Goal: Task Accomplishment & Management: Complete application form

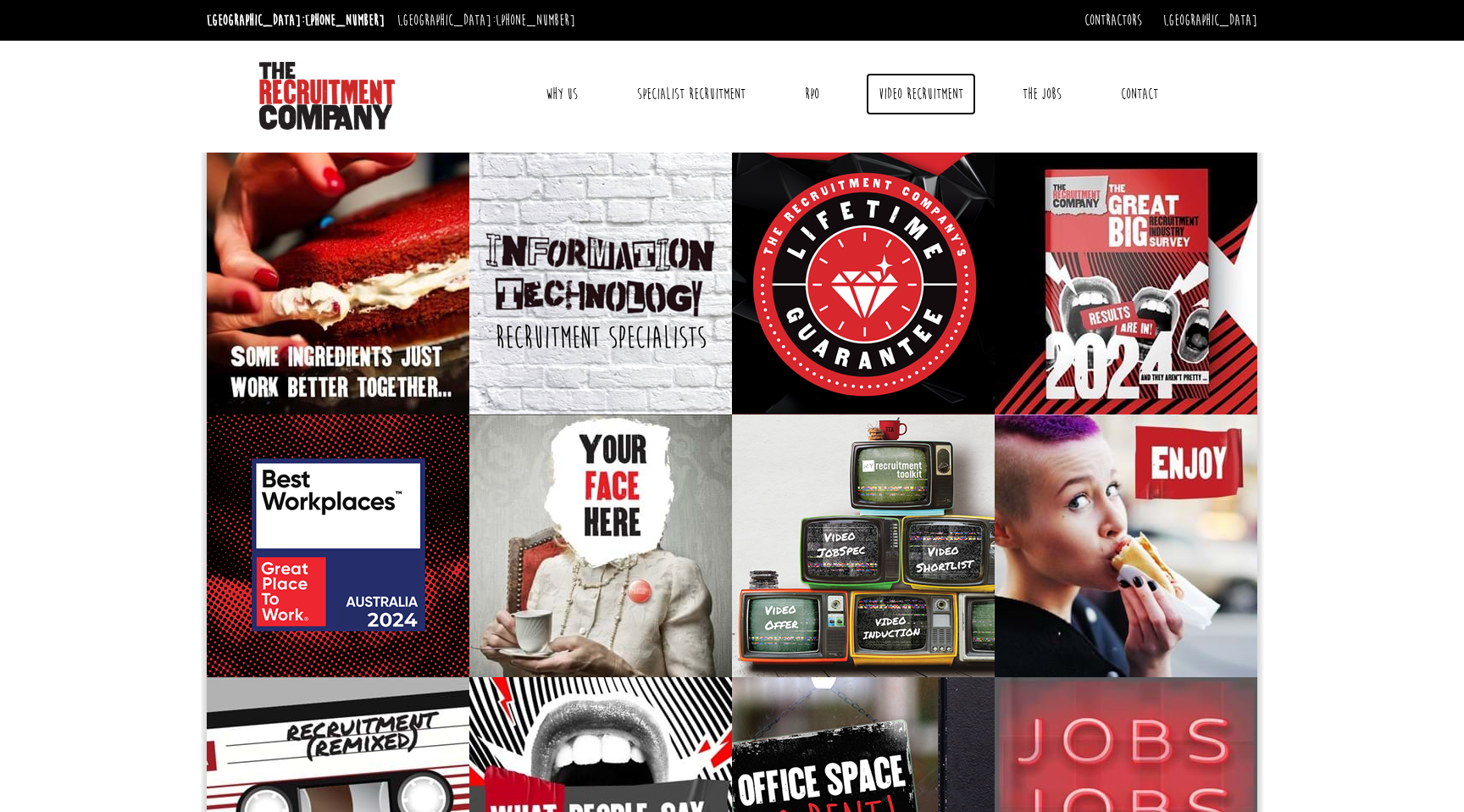
click at [906, 90] on link "Video Recruitment" at bounding box center [921, 94] width 110 height 42
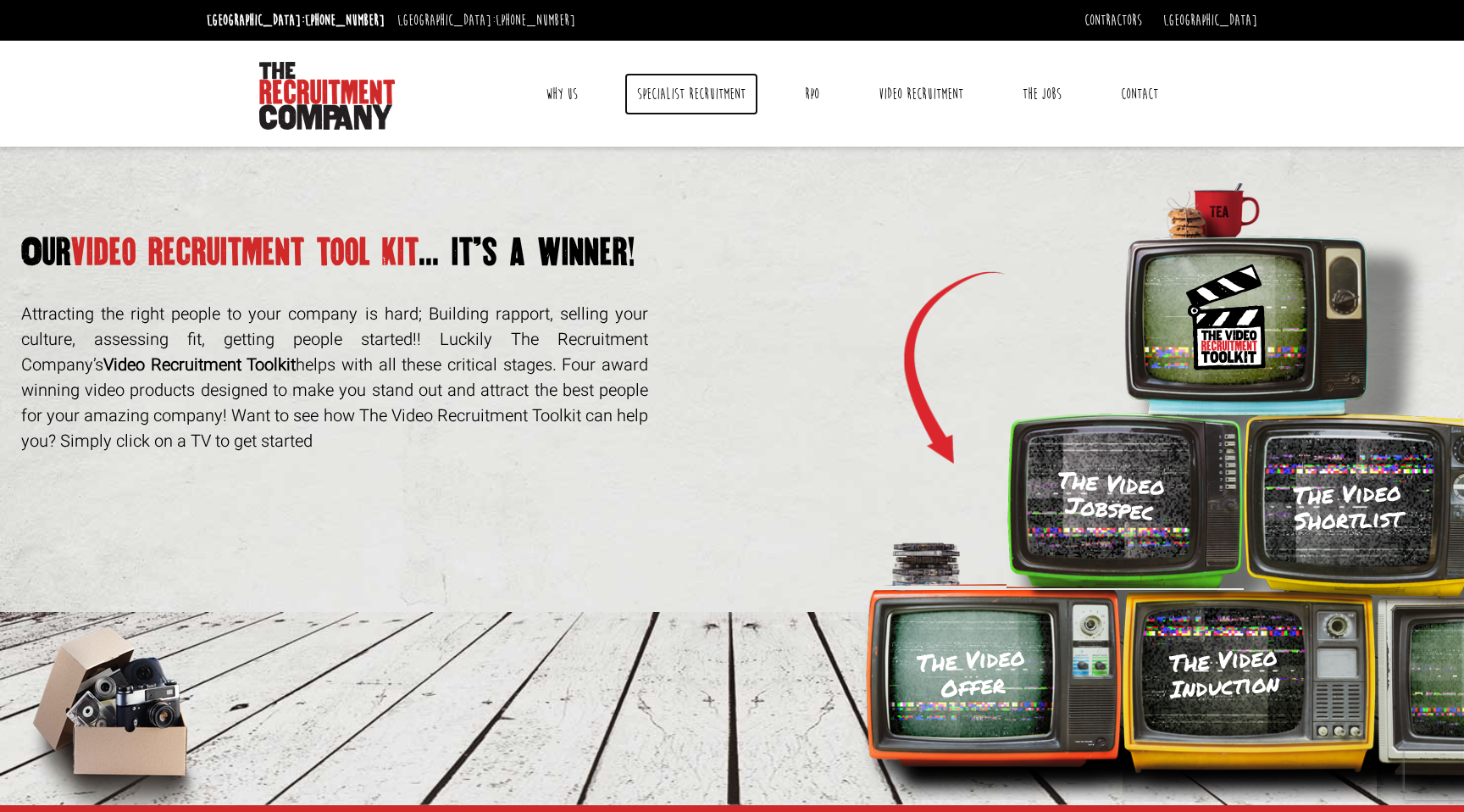
click at [699, 92] on link "Specialist Recruitment" at bounding box center [691, 94] width 134 height 42
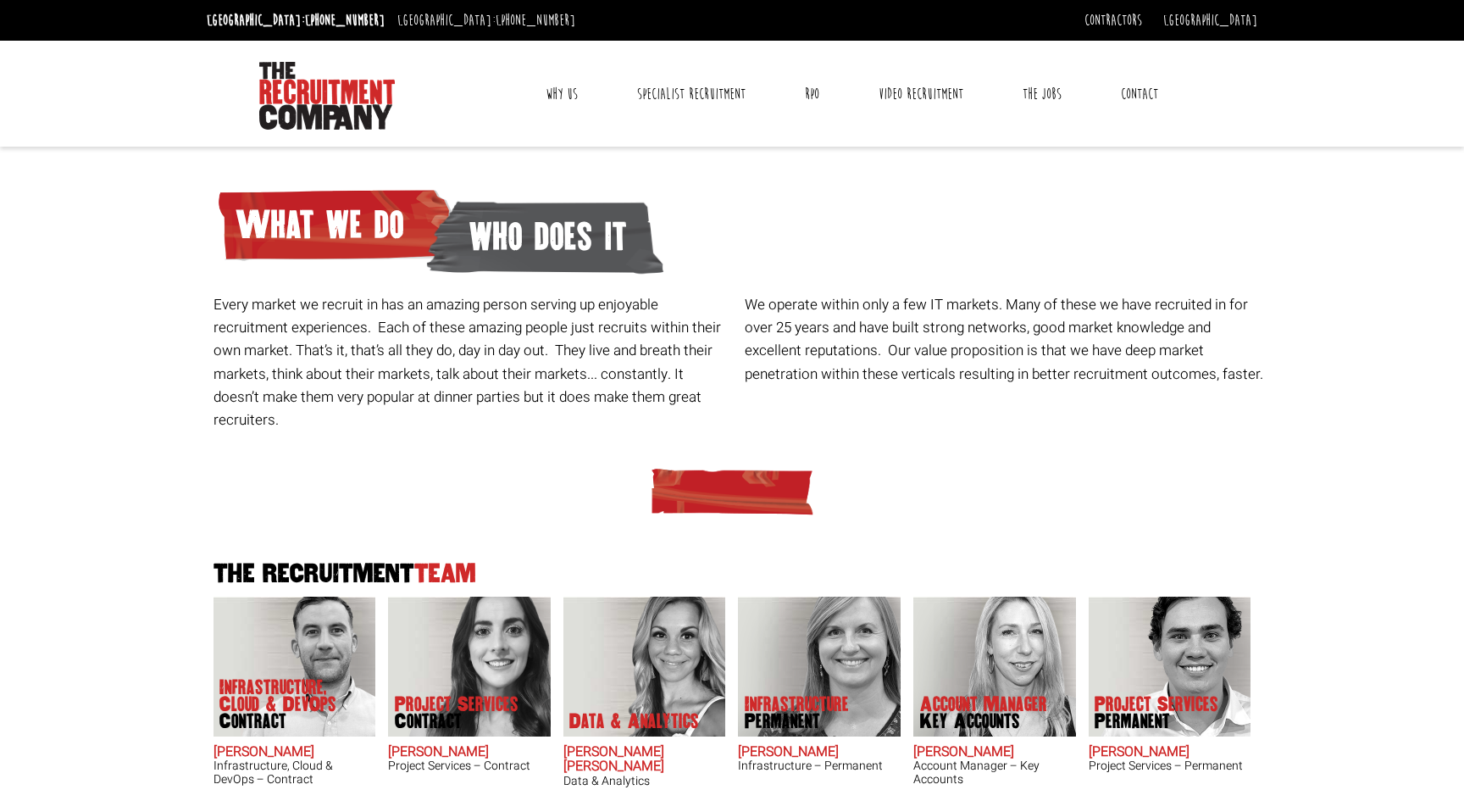
click at [1153, 103] on link "Contact" at bounding box center [1140, 94] width 63 height 42
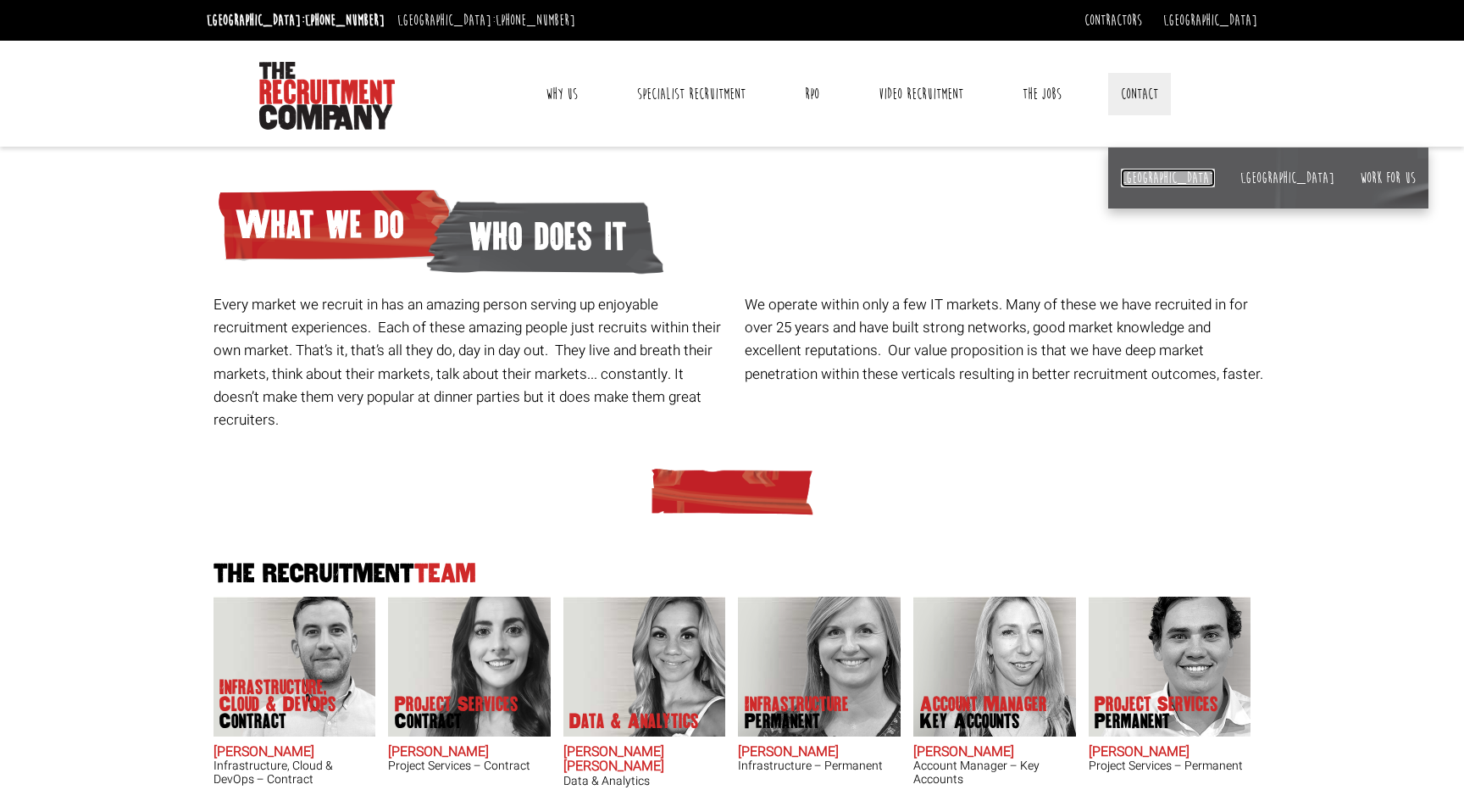
click at [1121, 184] on link "[GEOGRAPHIC_DATA]" at bounding box center [1168, 178] width 94 height 19
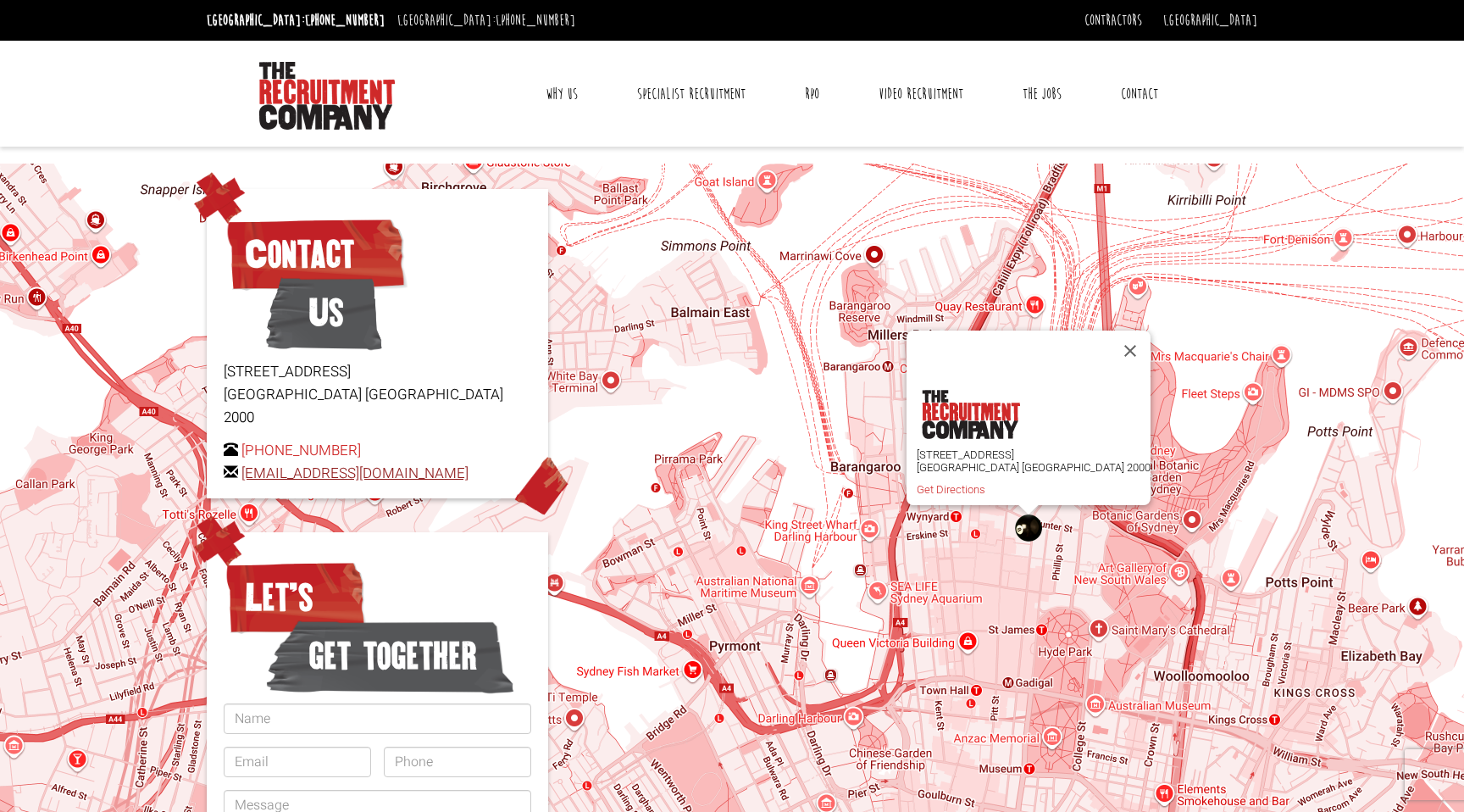
drag, startPoint x: 476, startPoint y: 446, endPoint x: 242, endPoint y: 452, distance: 234.1
click at [242, 452] on p "+61 2 8346 6700 hello@therecruitmentcompany.com" at bounding box center [377, 461] width 307 height 46
copy link "[EMAIL_ADDRESS][DOMAIN_NAME]"
click at [1057, 85] on link "The Jobs" at bounding box center [1042, 94] width 64 height 42
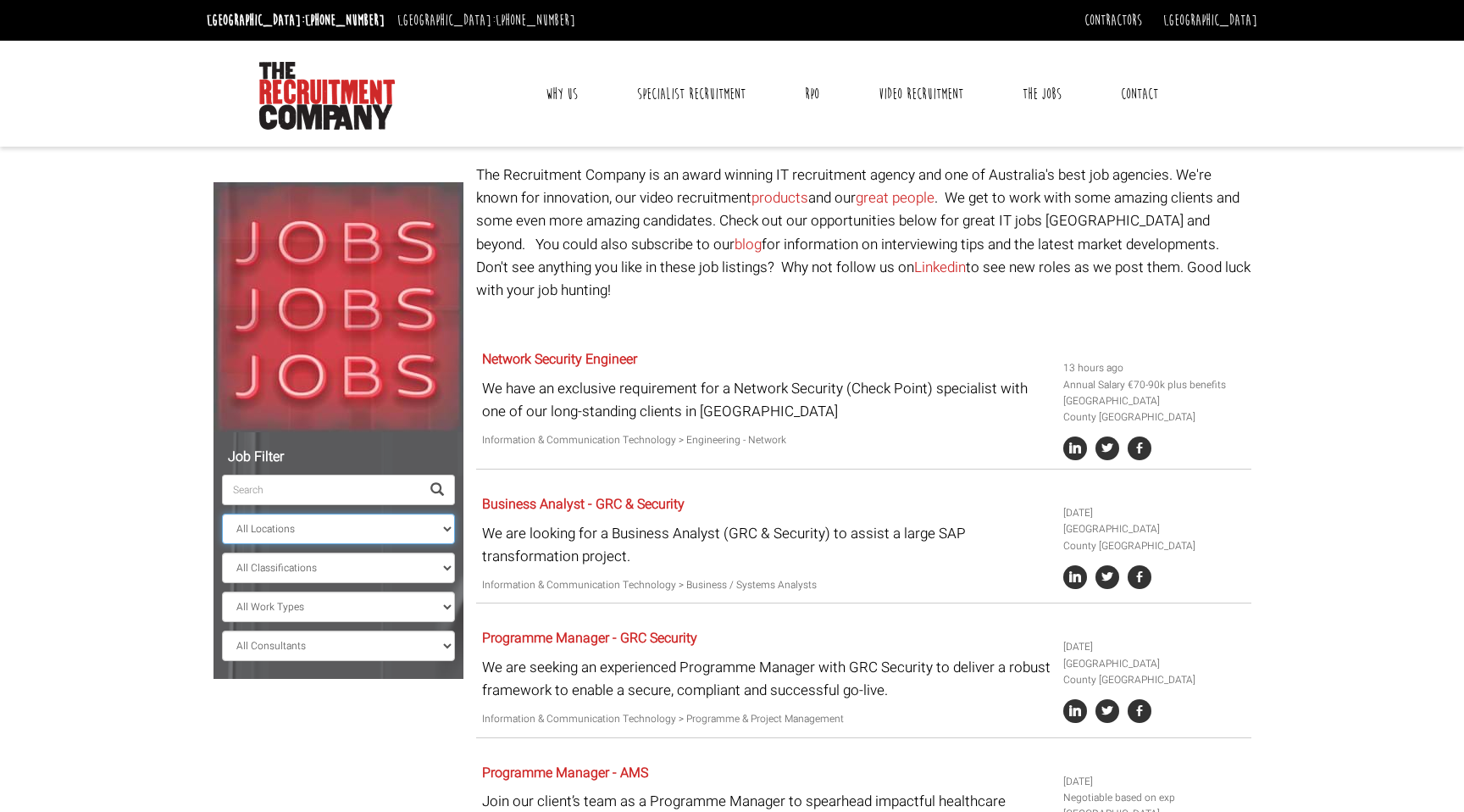
click at [319, 522] on select "All Locations Sydney Melbourne Ireland Sydney CBD Parramatta Circular Quay Nort…" at bounding box center [338, 529] width 233 height 31
select select "[GEOGRAPHIC_DATA]"
click at [222, 514] on select "All Locations Sydney Melbourne Ireland Sydney CBD Parramatta Circular Quay Nort…" at bounding box center [338, 529] width 233 height 31
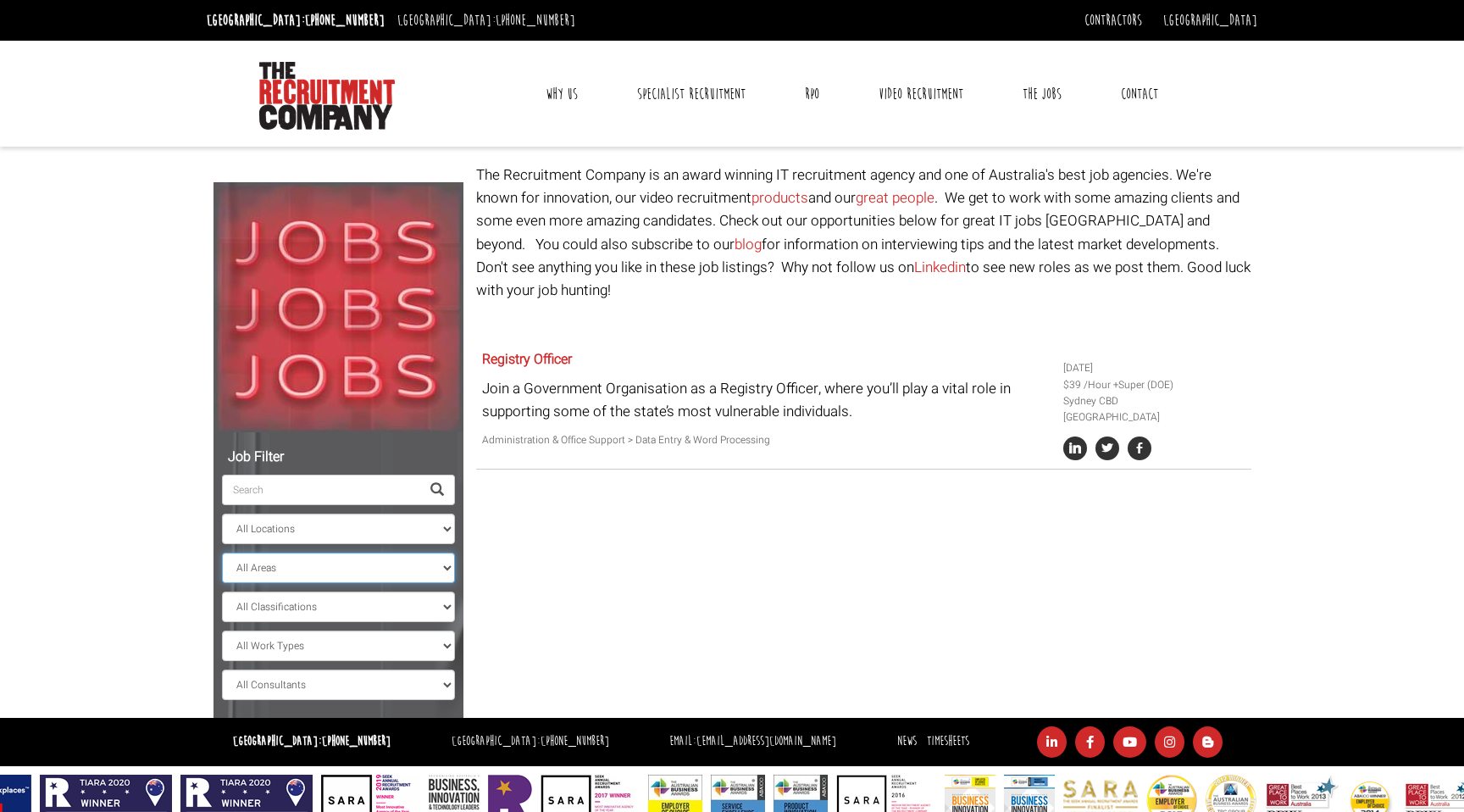
click at [311, 562] on select "All Areas New South Wales" at bounding box center [338, 568] width 233 height 31
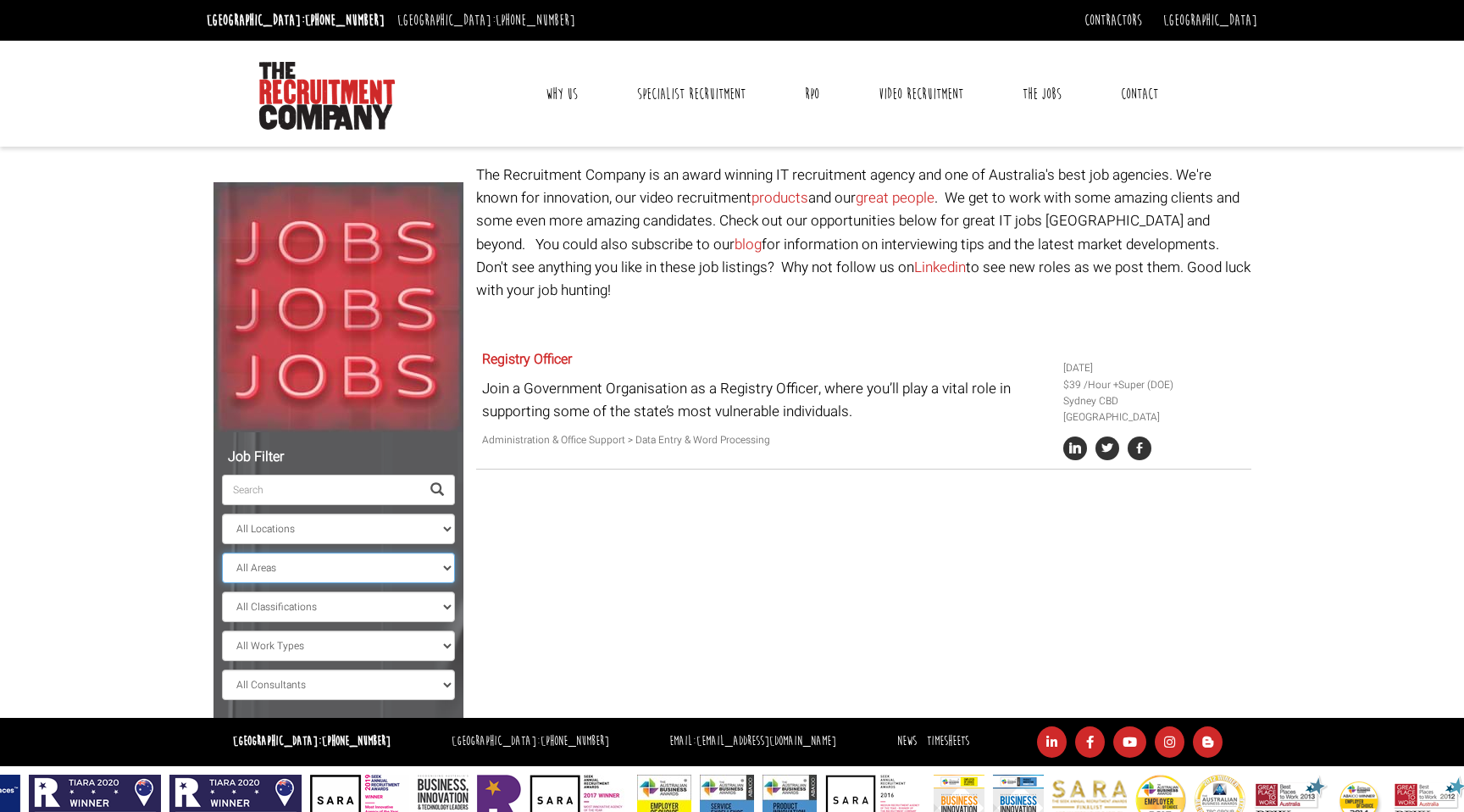
select select "New South Wales"
click at [222, 552] on select "All Areas New South Wales" at bounding box center [338, 568] width 233 height 31
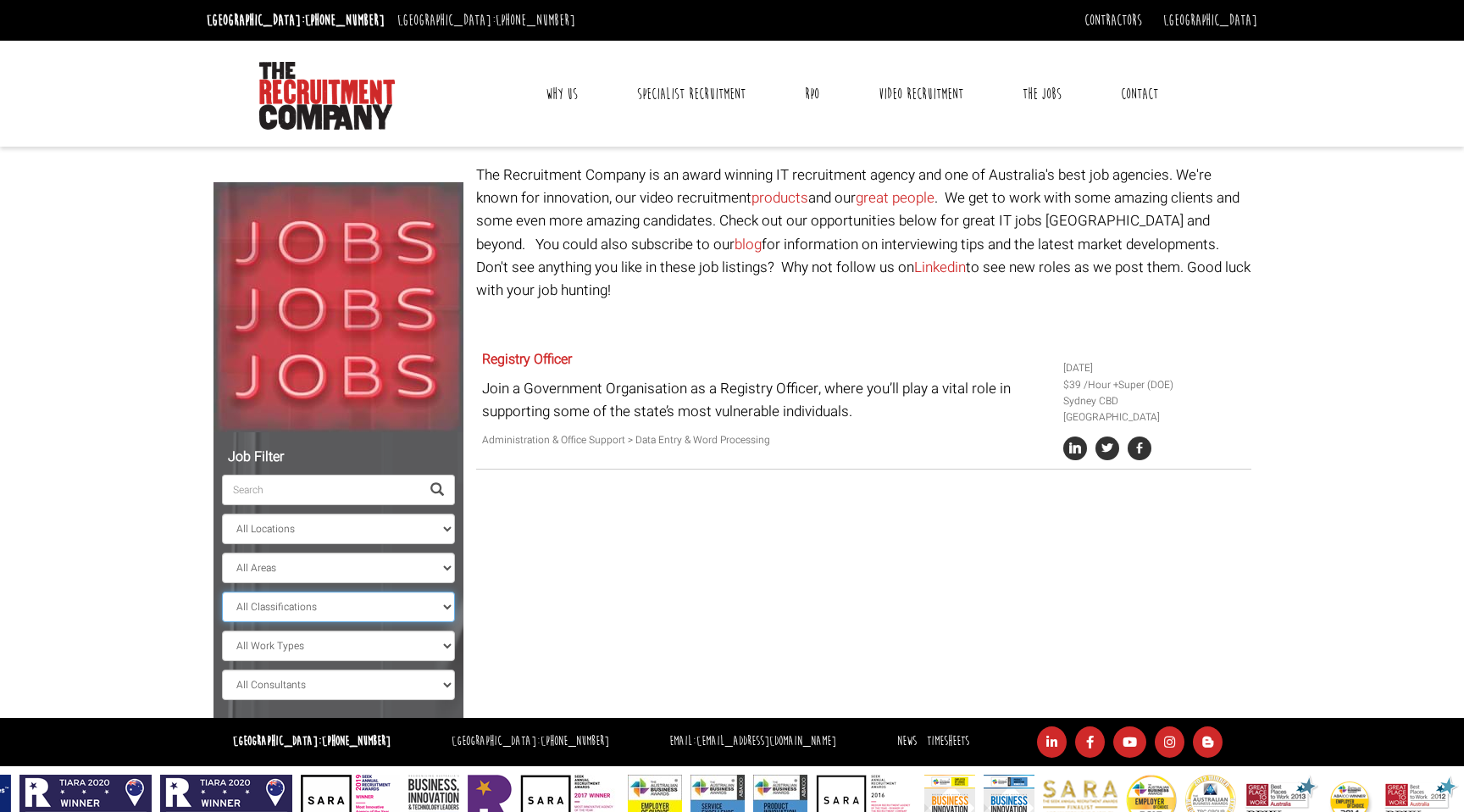
click at [304, 598] on select "All Classifications Banking & Financial Services Information & Communication Te…" at bounding box center [338, 607] width 233 height 31
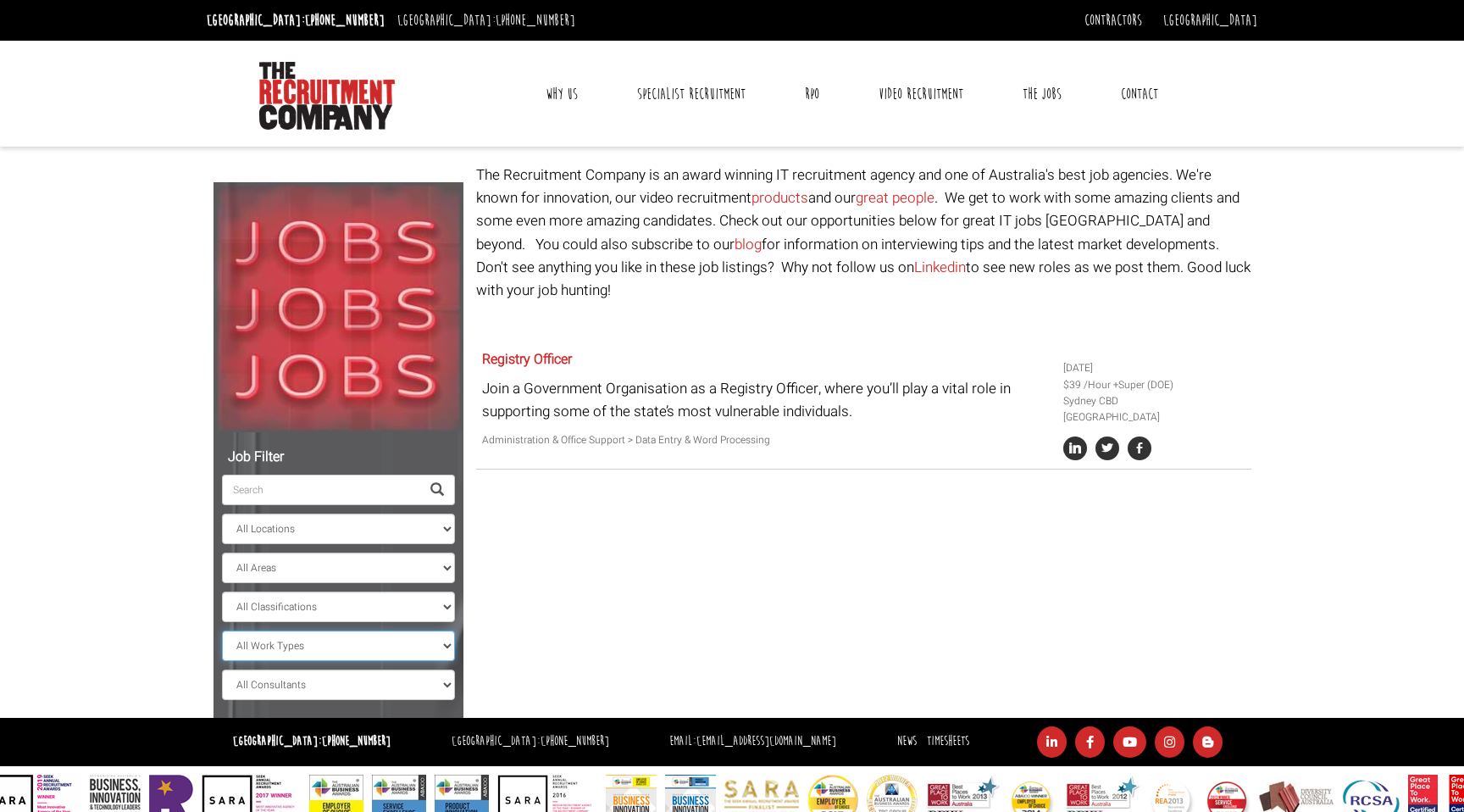
click at [297, 640] on select "All Work Types Full Time Part Time Casual Contract / Temp" at bounding box center [338, 645] width 233 height 31
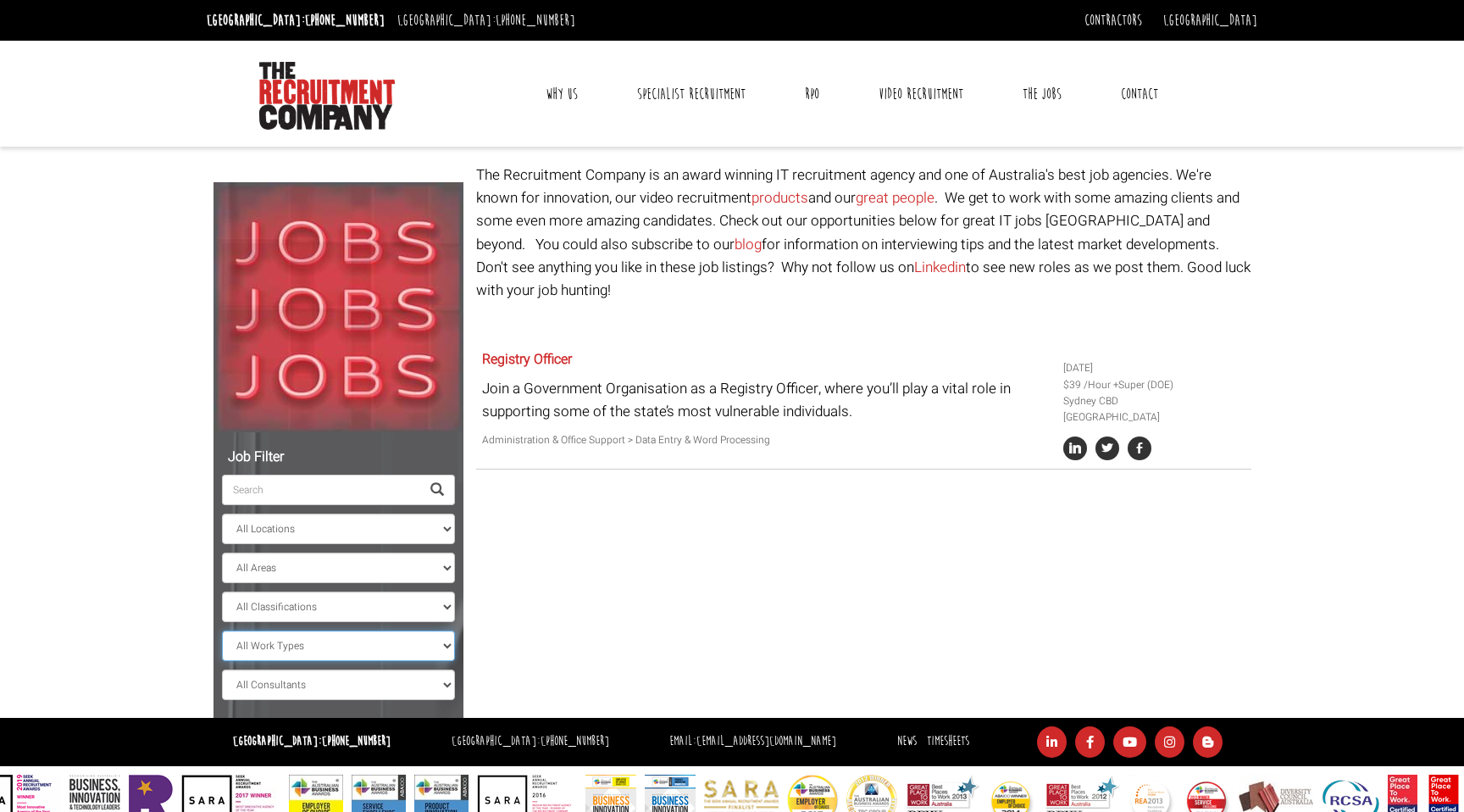
select select "Full Time"
click at [222, 630] on select "All Work Types Full Time Part Time Casual Contract / Temp" at bounding box center [338, 645] width 233 height 31
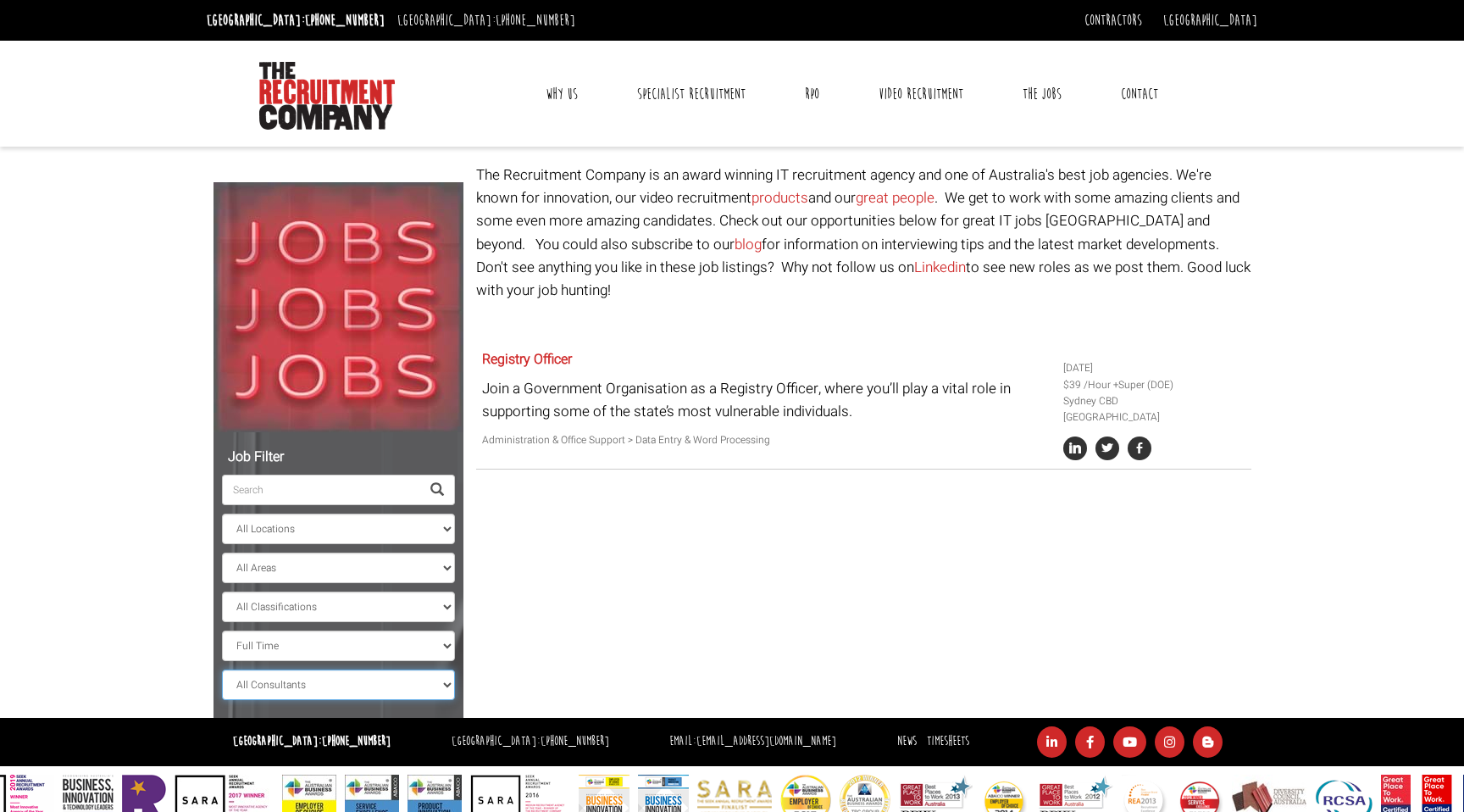
click at [319, 682] on select "All Consultants Adam - Infrastructure, Cloud & DevOps, Contract Amanda - Infras…" at bounding box center [338, 685] width 233 height 31
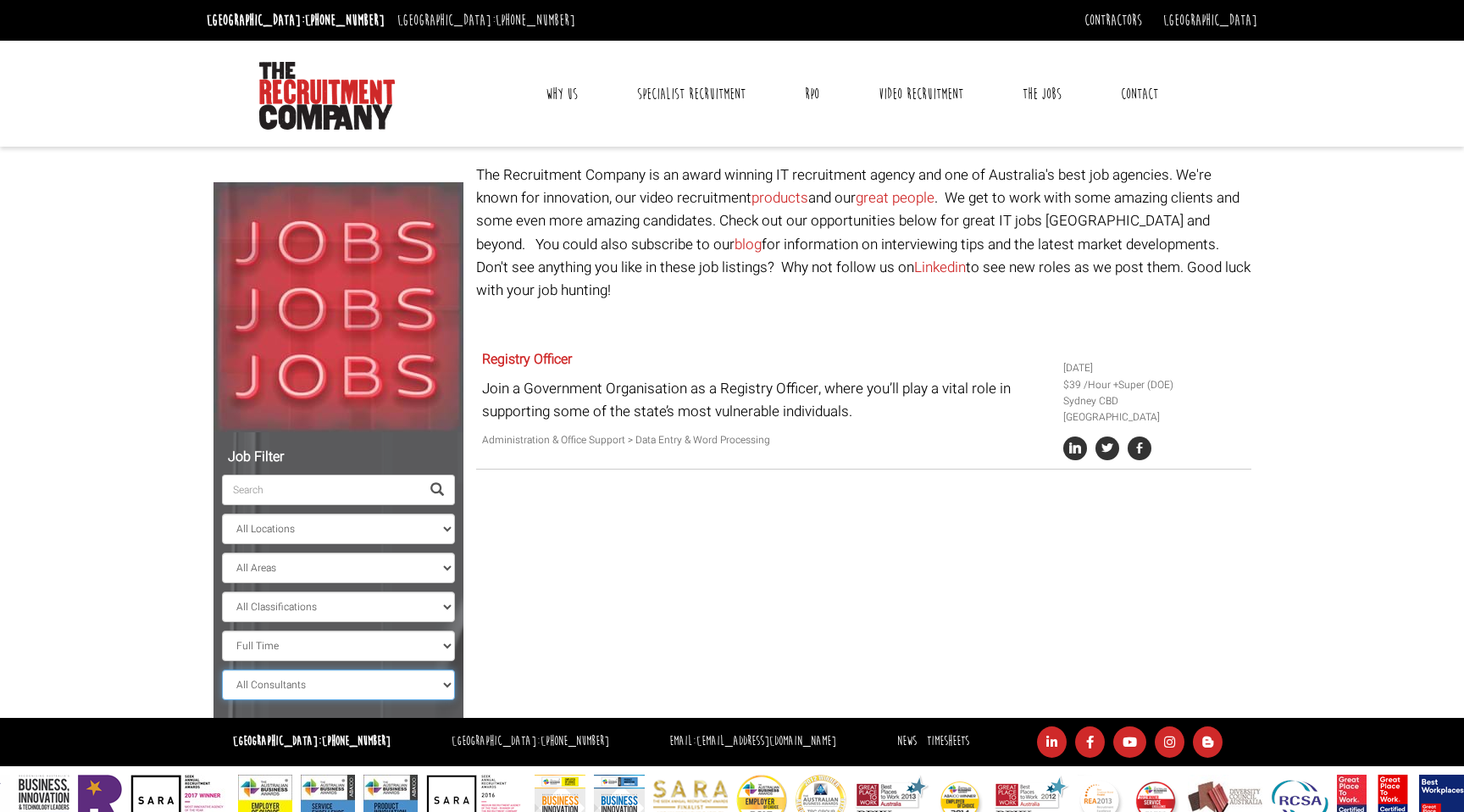
scroll to position [30, 0]
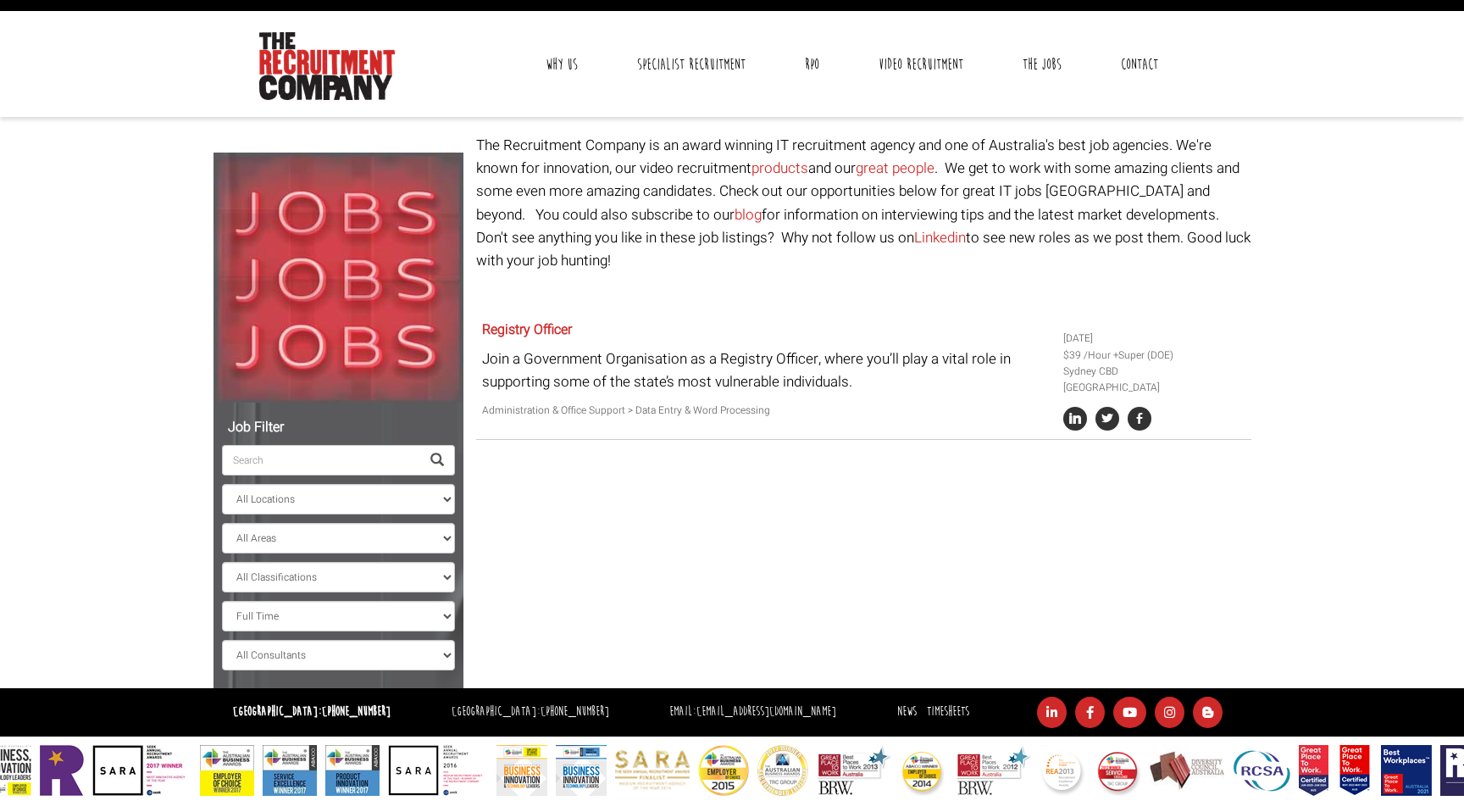
click at [372, 462] on input "search" at bounding box center [321, 461] width 198 height 31
click at [371, 462] on input "search" at bounding box center [321, 461] width 198 height 31
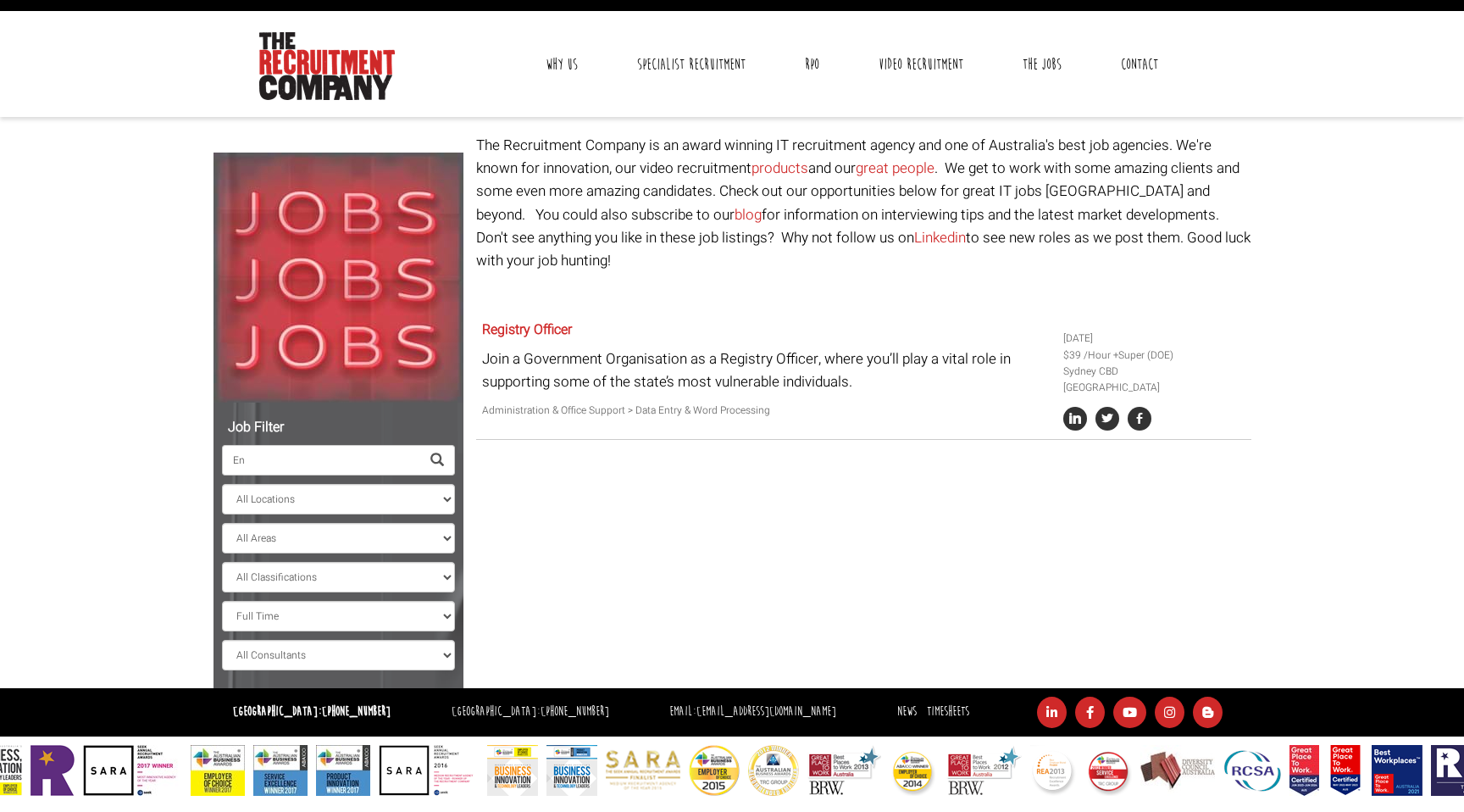
type input "Eng"
select select "? string:New South Wales ?"
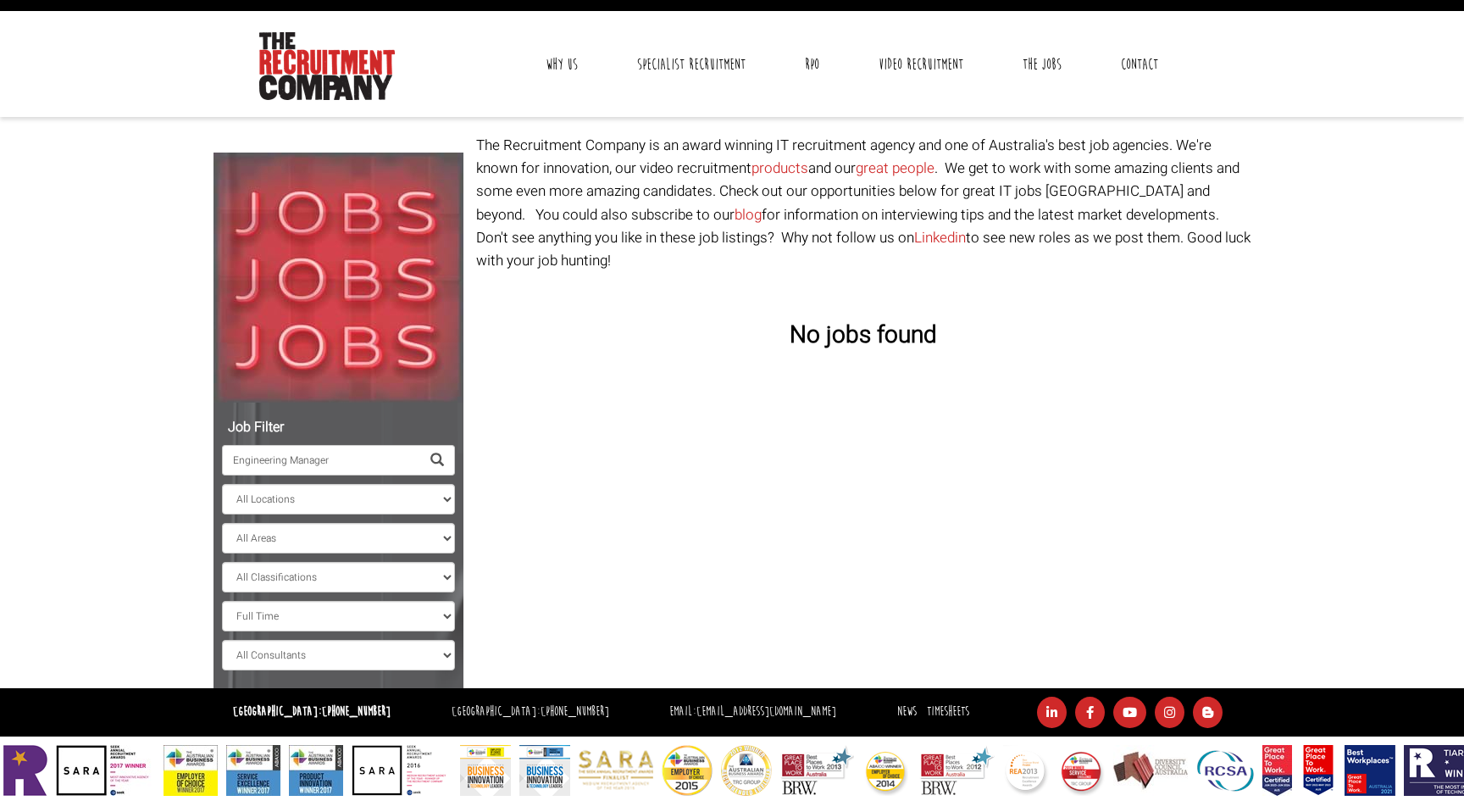
type input "Engineering Manager"
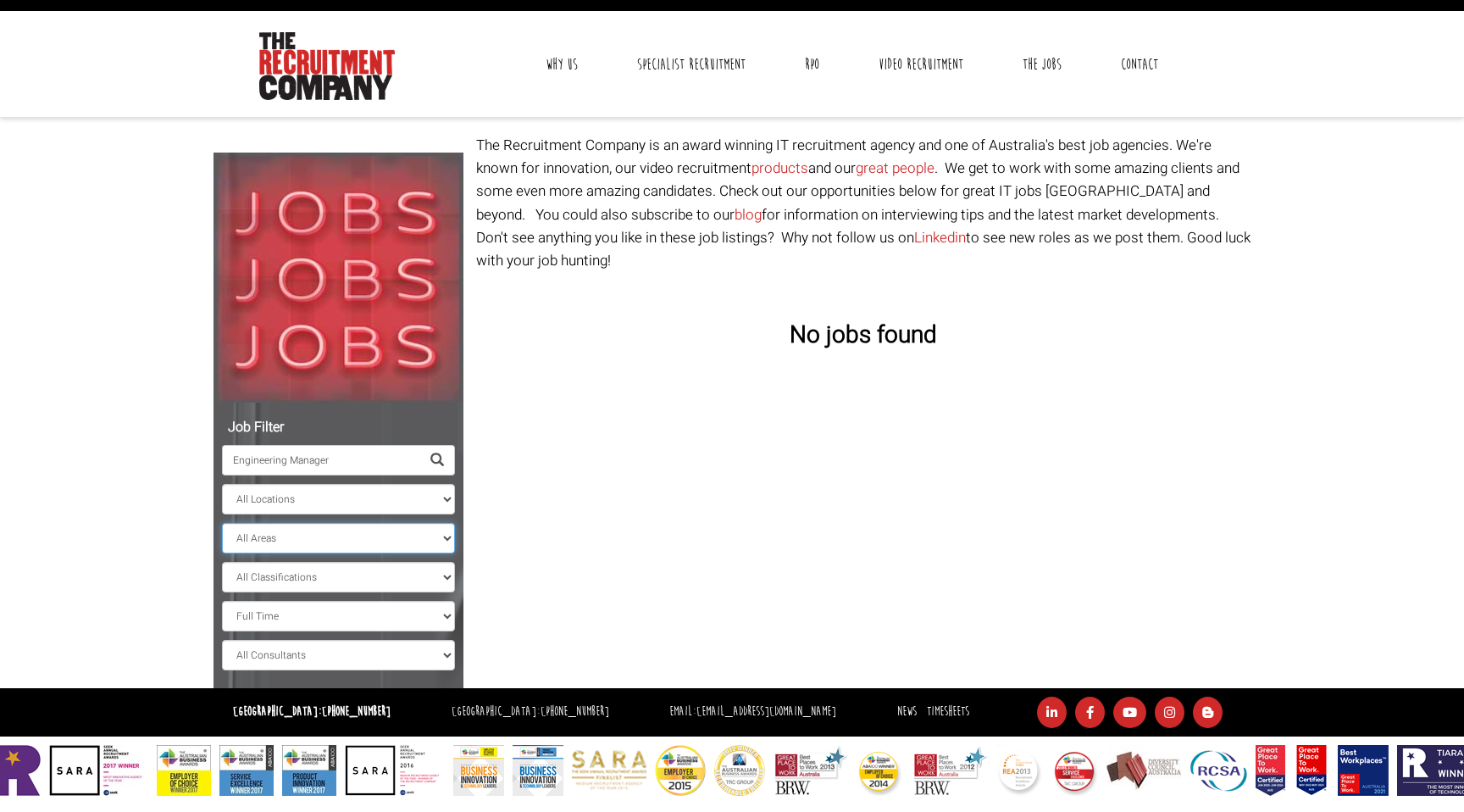
click at [336, 529] on select "All Areas" at bounding box center [338, 538] width 233 height 31
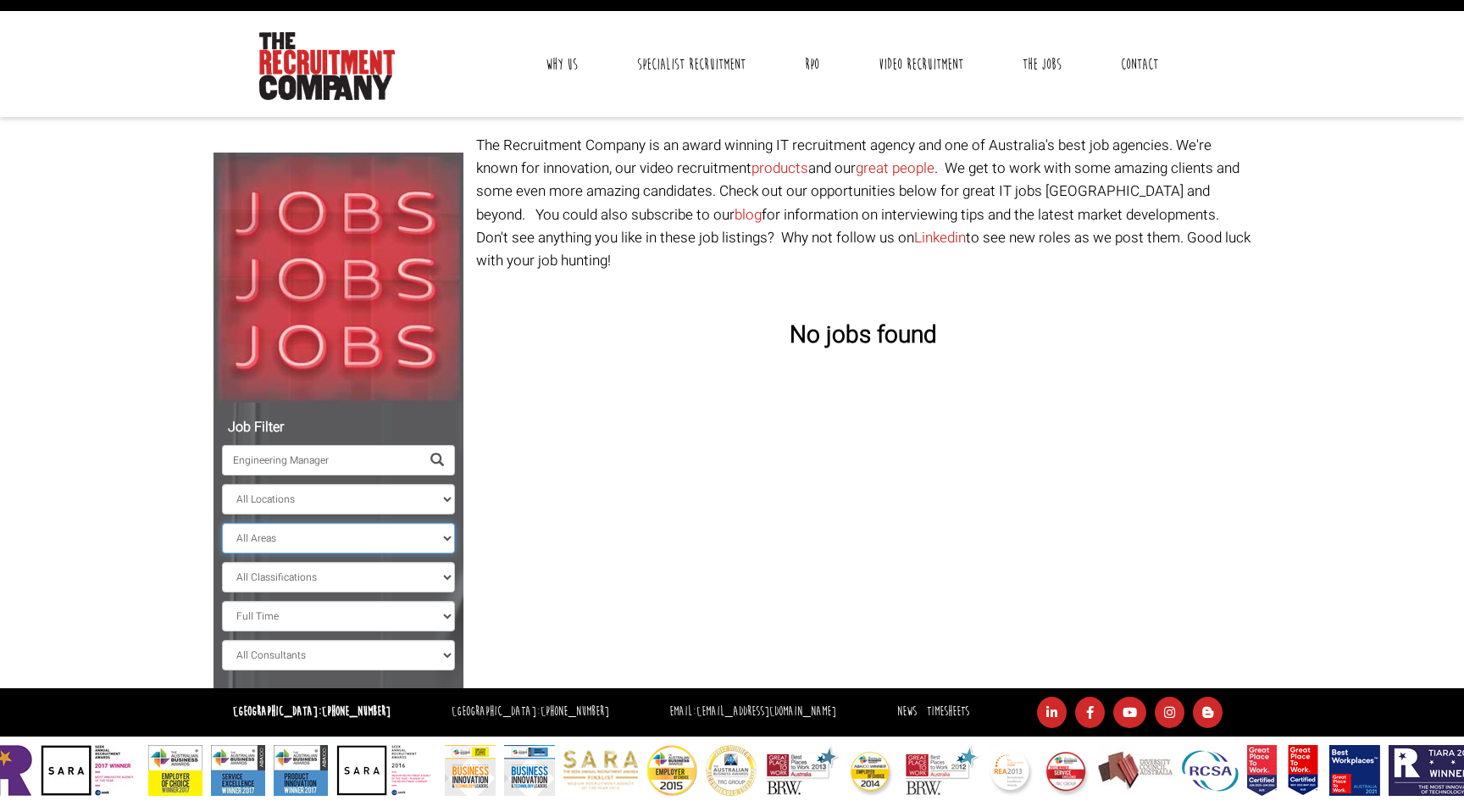
select select
click at [222, 523] on select "All Areas" at bounding box center [338, 538] width 233 height 31
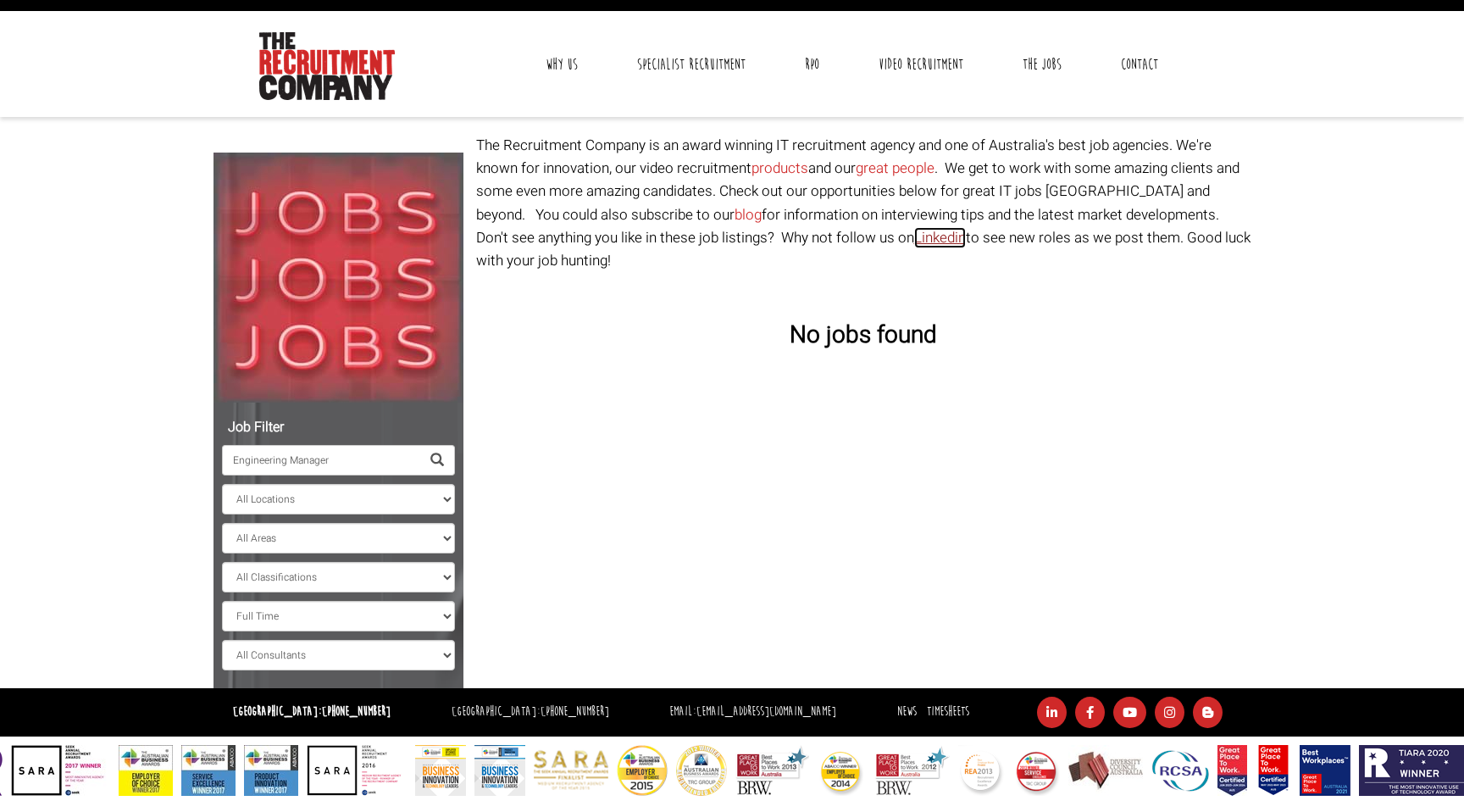
click at [914, 244] on link "Linkedin" at bounding box center [939, 238] width 51 height 22
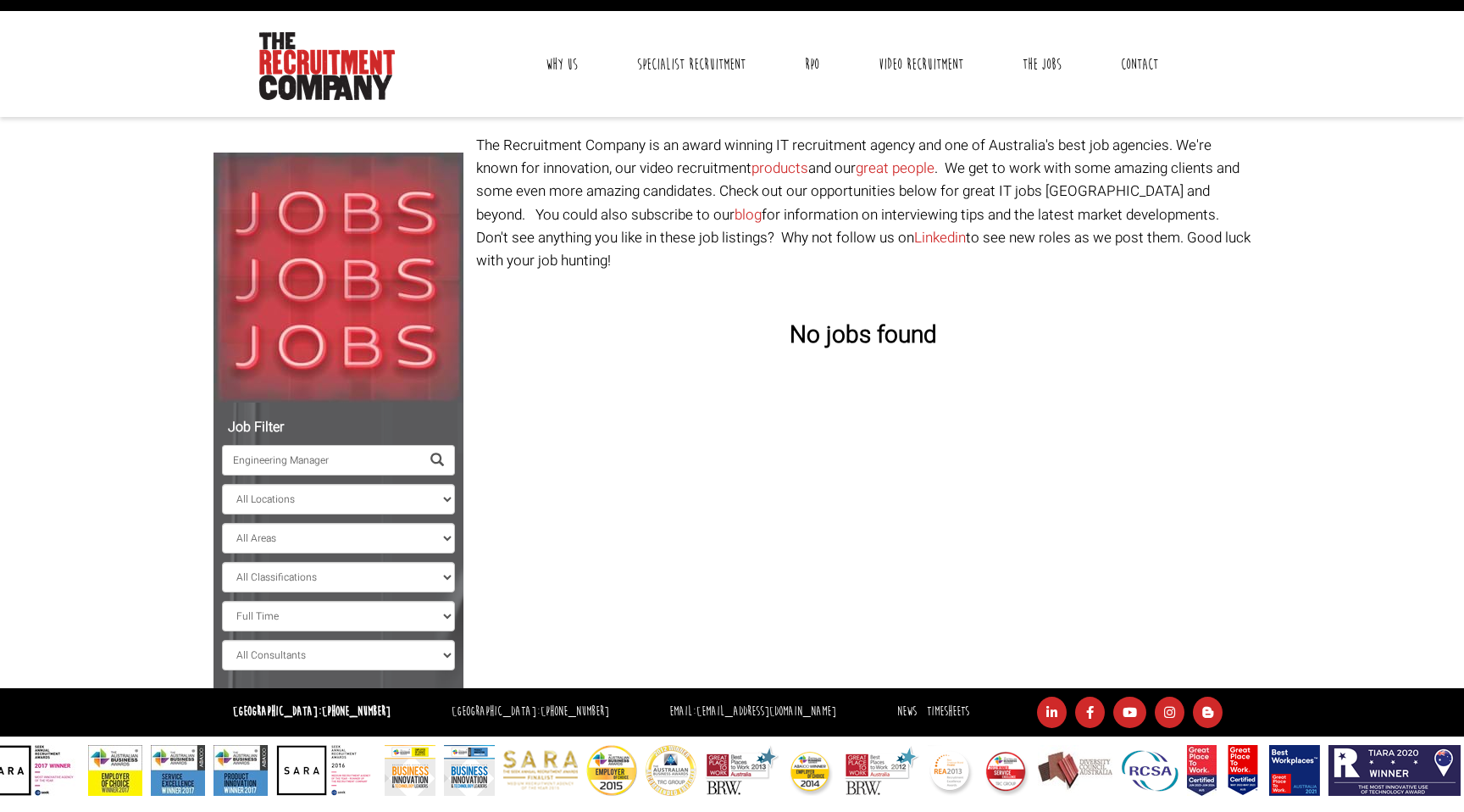
click at [1125, 59] on link "Contact" at bounding box center [1140, 64] width 63 height 42
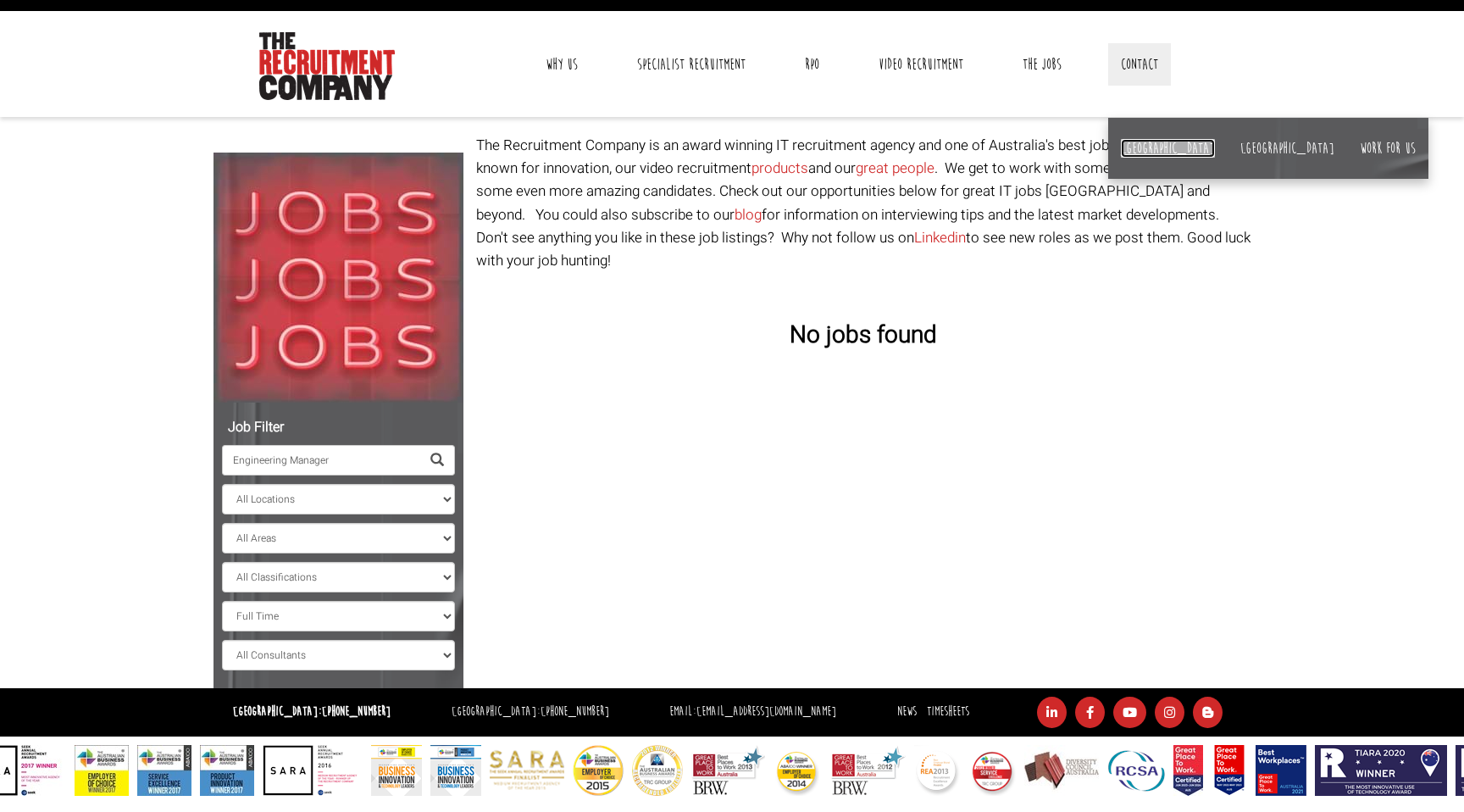
click at [1127, 149] on link "[GEOGRAPHIC_DATA]" at bounding box center [1168, 148] width 94 height 19
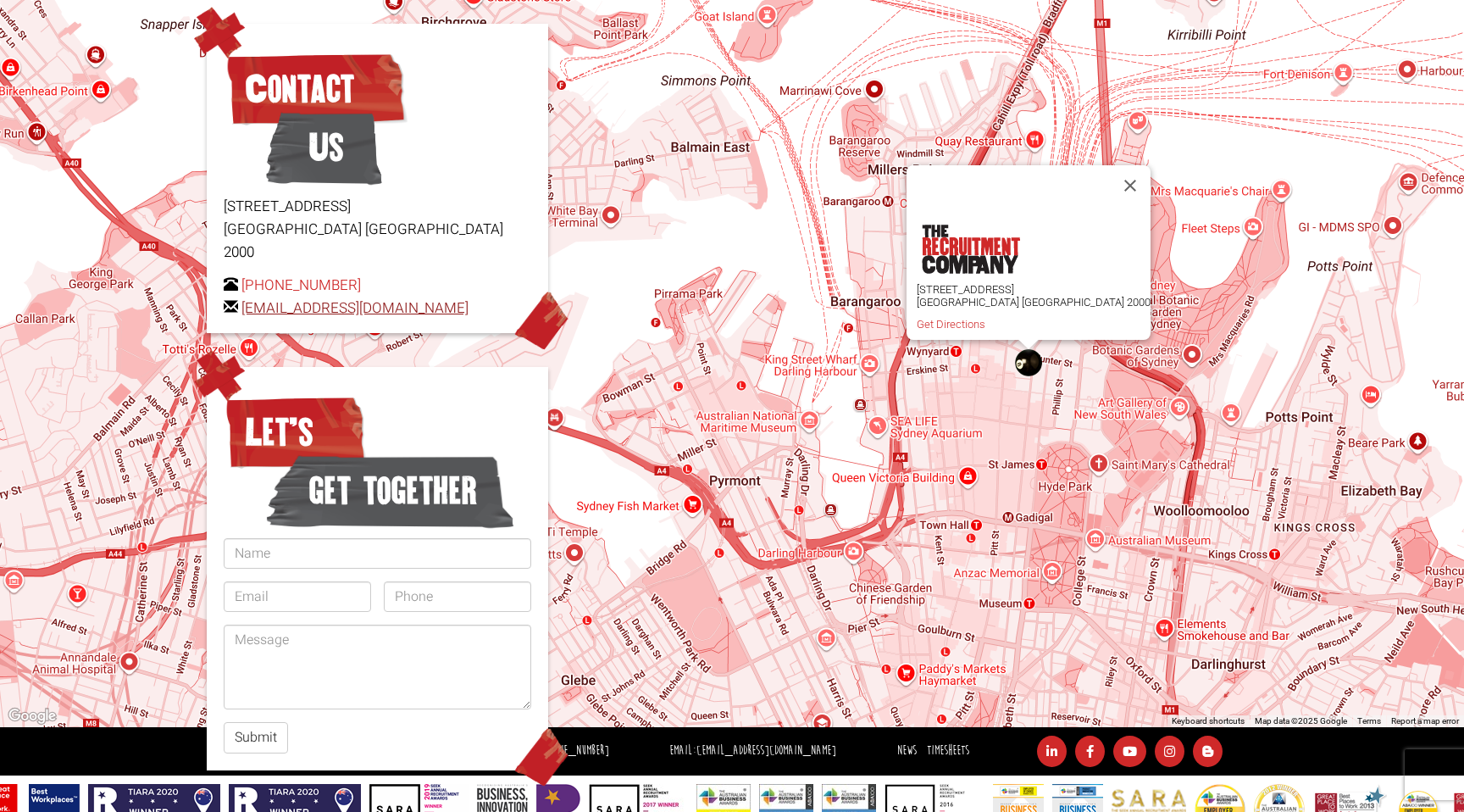
scroll to position [205, 0]
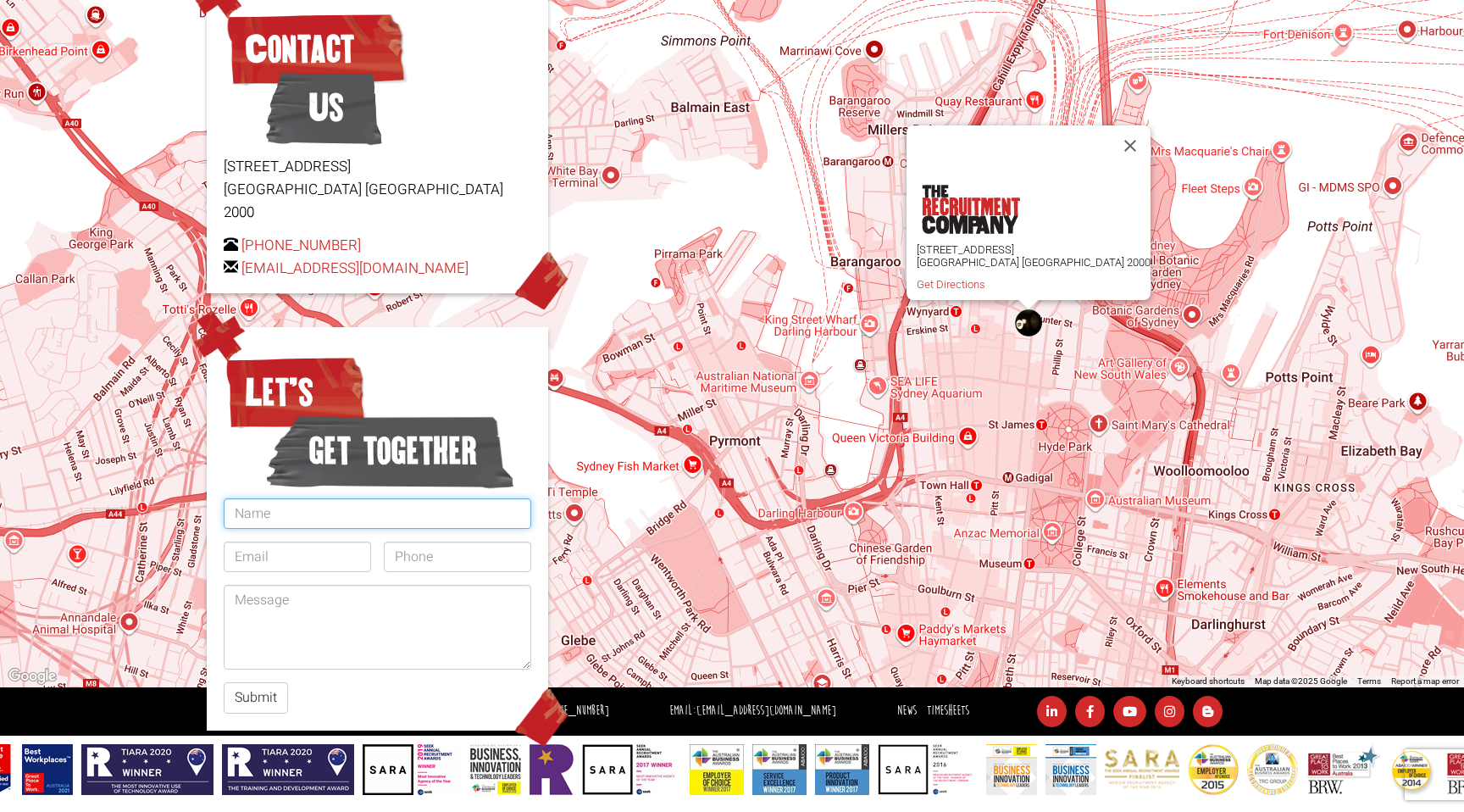
click at [278, 498] on input "text" at bounding box center [377, 514] width 307 height 31
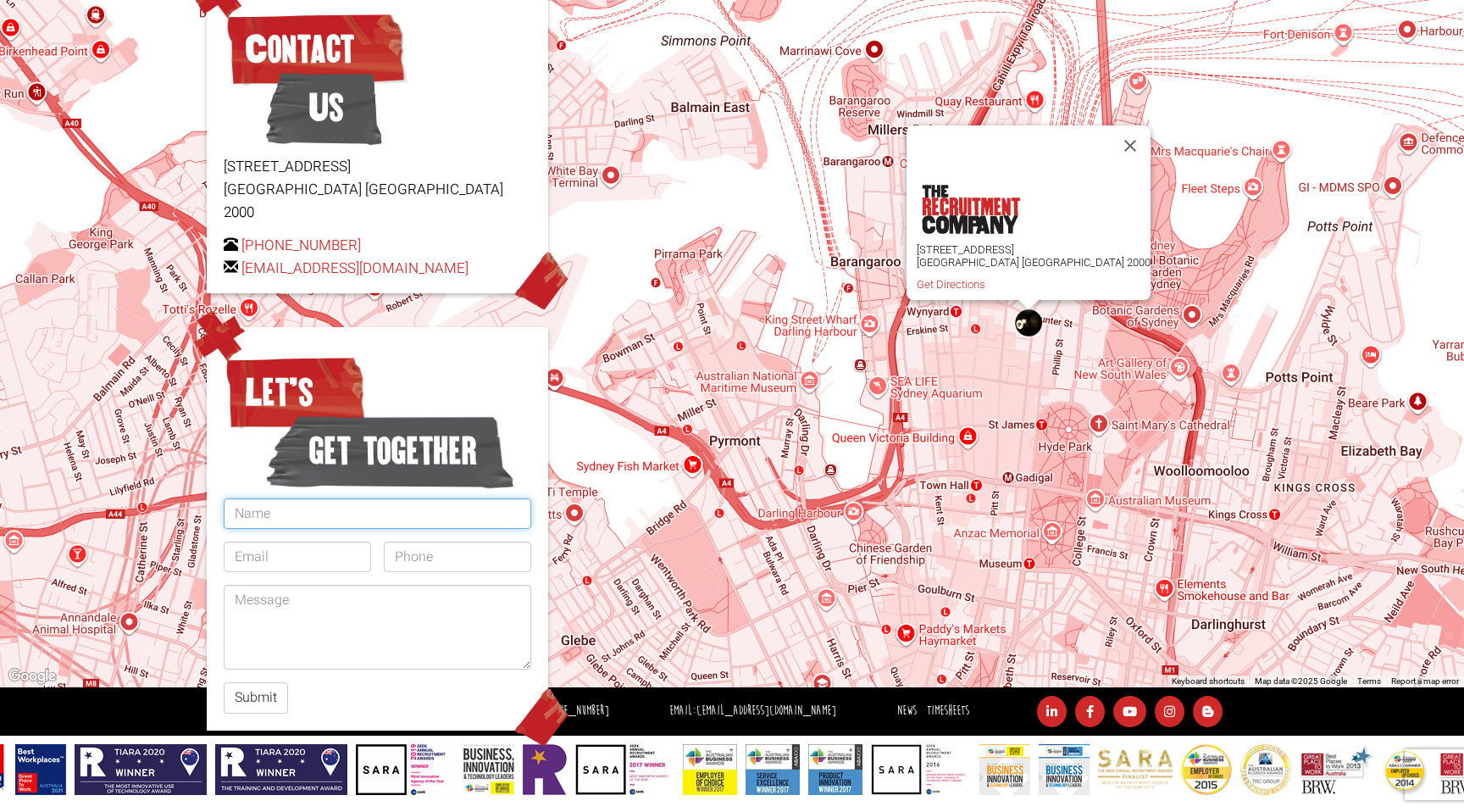
type input "[PERSON_NAME]"
type input "[PERSON_NAME][EMAIL_ADDRESS][DOMAIN_NAME]"
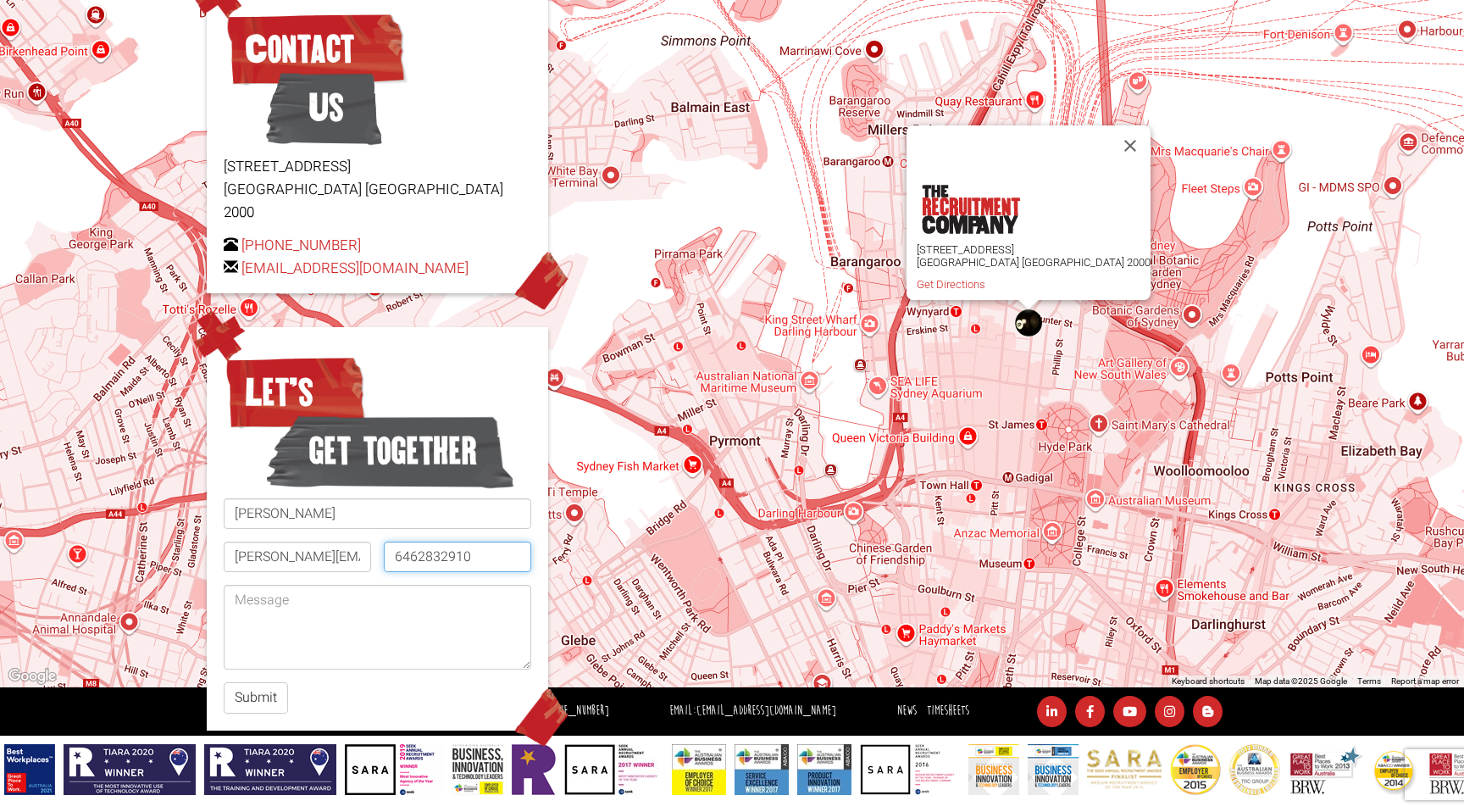
click at [390, 542] on input "6462832910" at bounding box center [458, 557] width 148 height 31
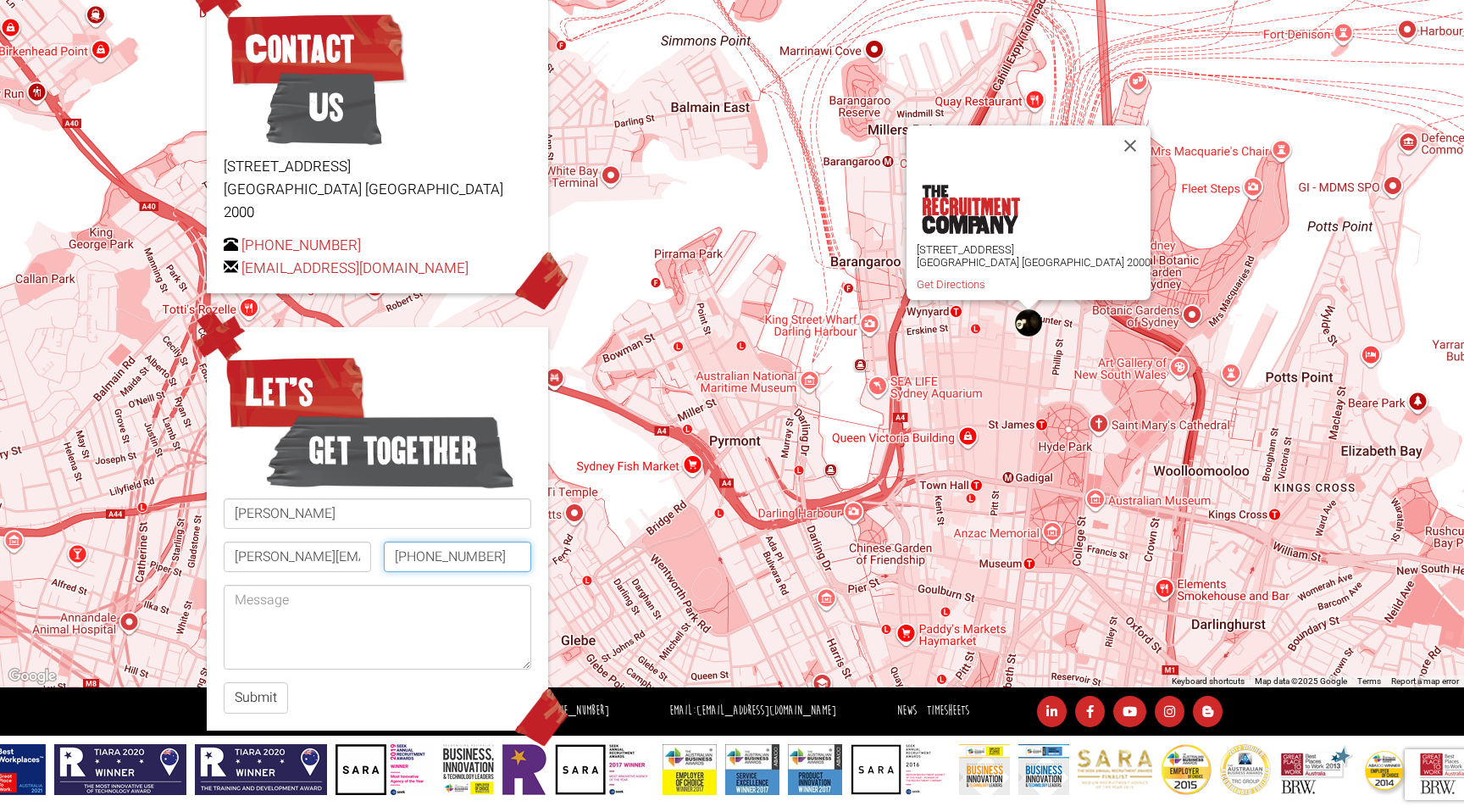
type input "[PHONE_NUMBER]"
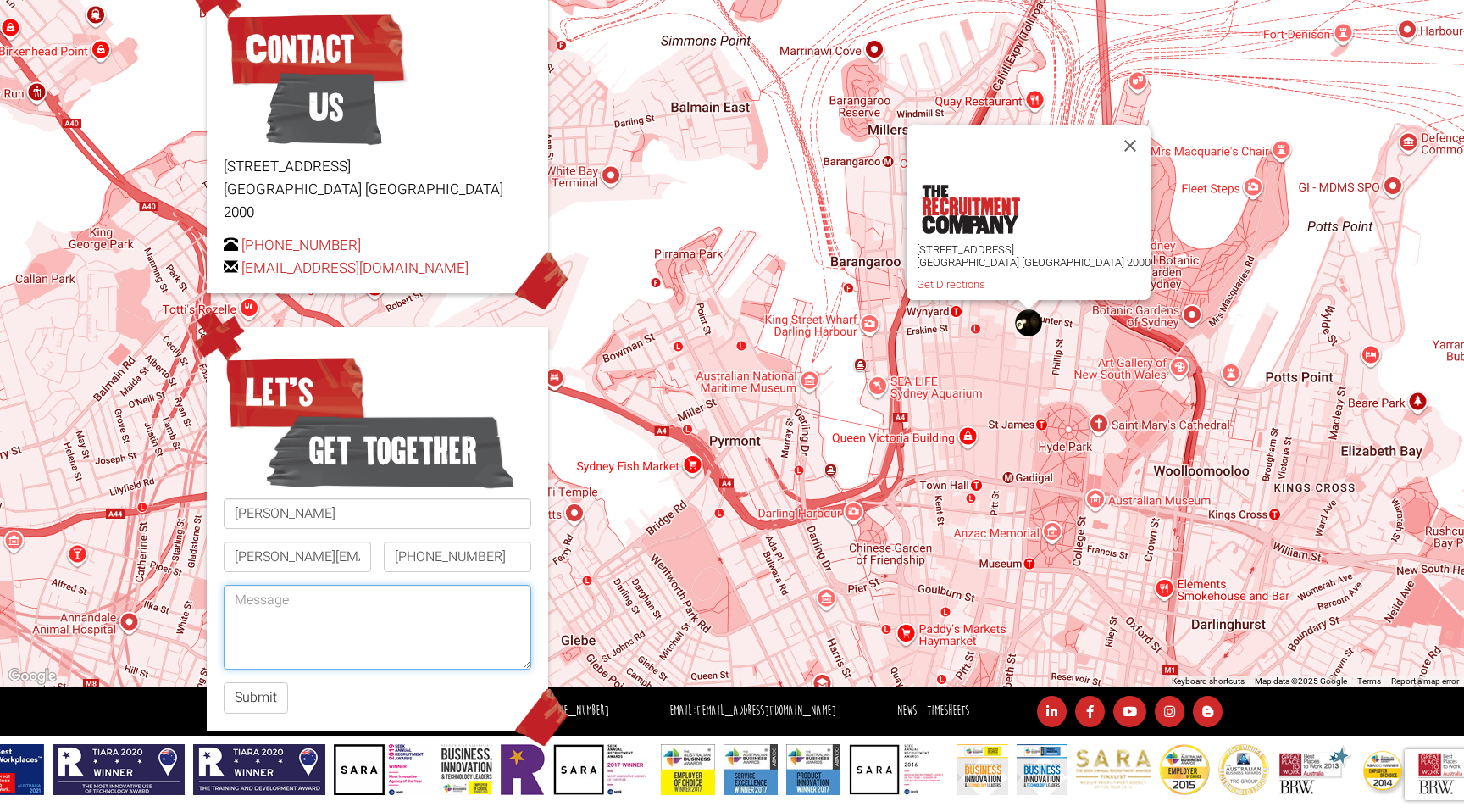
click at [355, 585] on textarea at bounding box center [377, 627] width 307 height 85
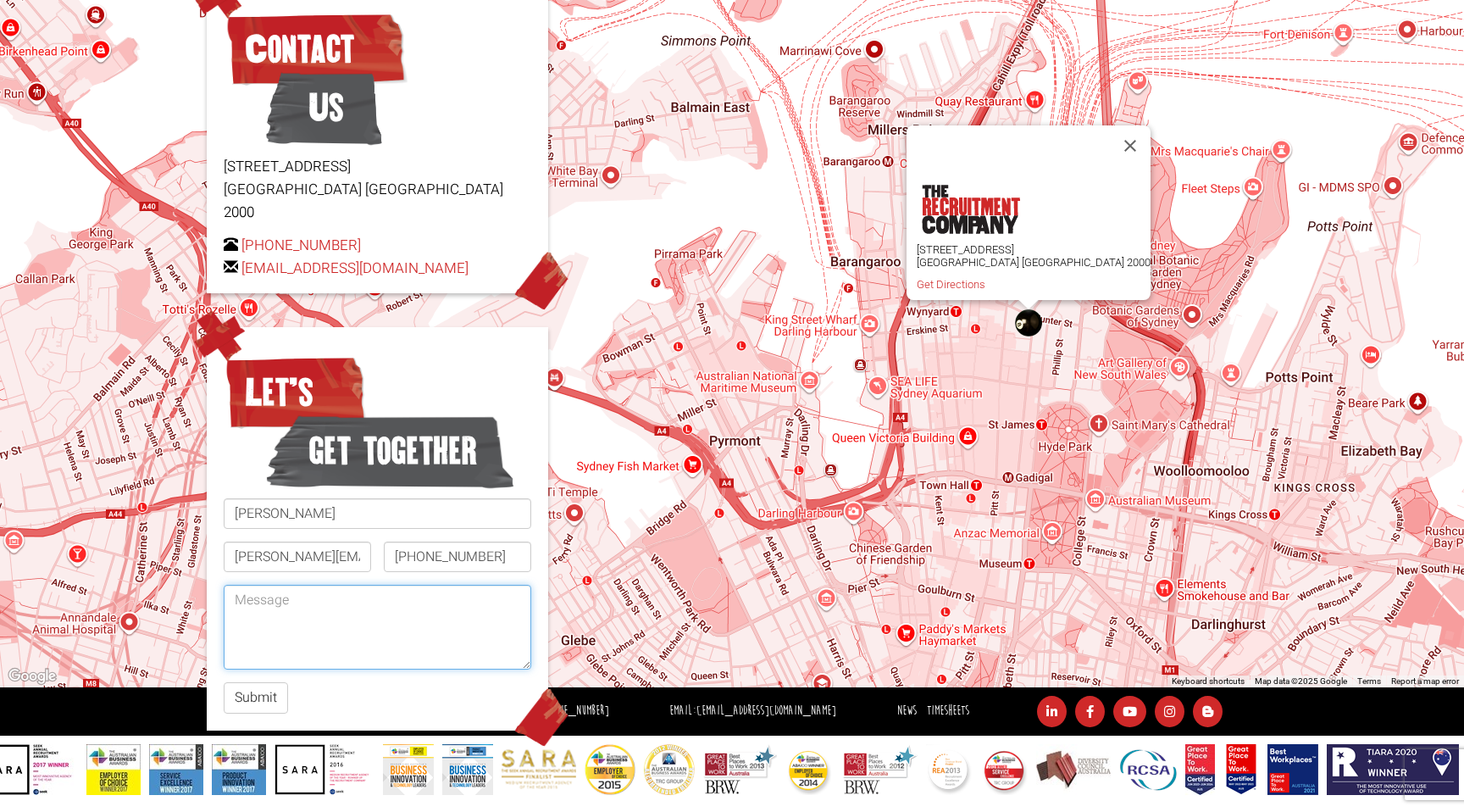
click at [271, 595] on textarea at bounding box center [377, 627] width 307 height 85
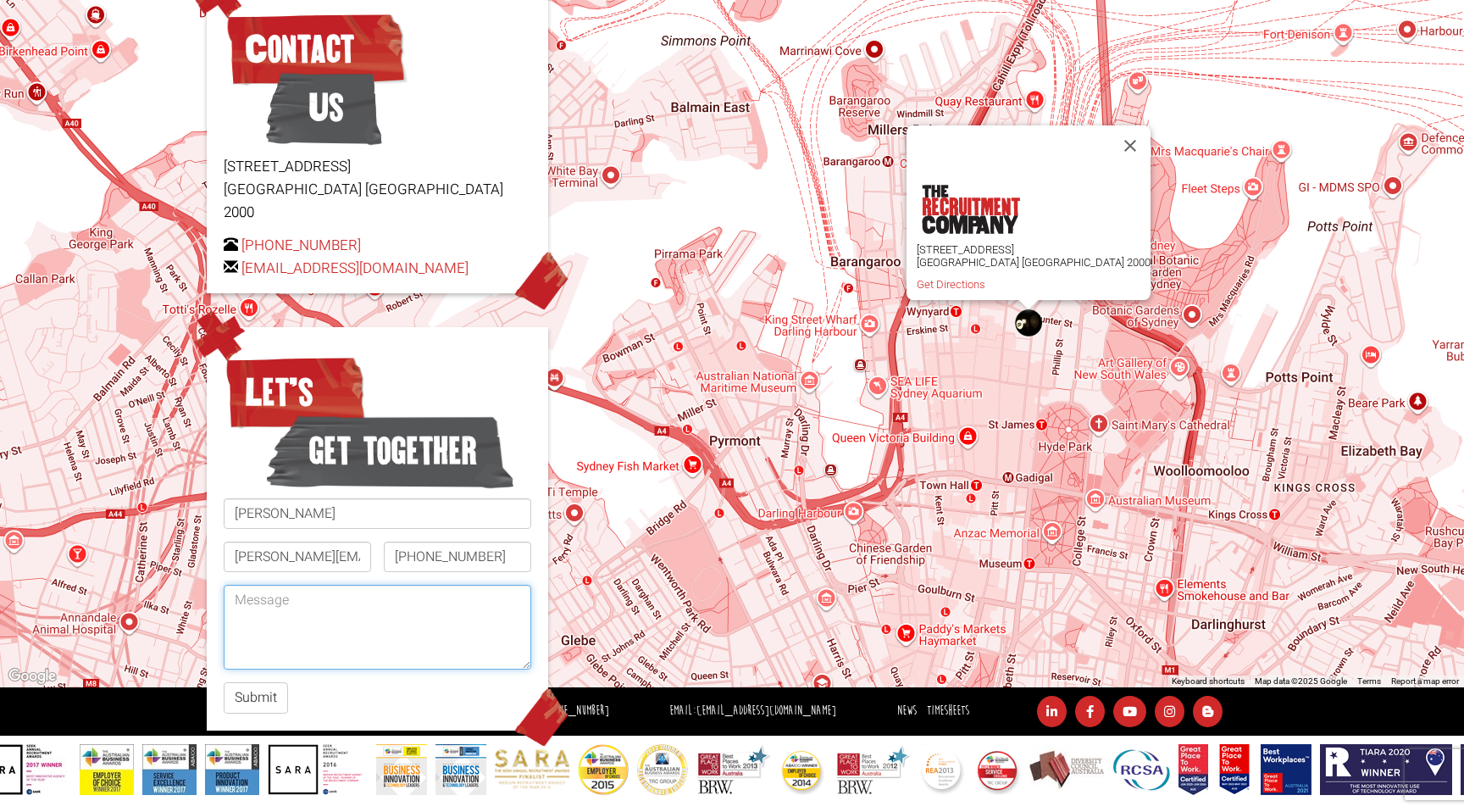
paste textarea "Lorem ipsum, D’s ametcons adi el seddoeius tempor in U labor etdolore m aliquae…"
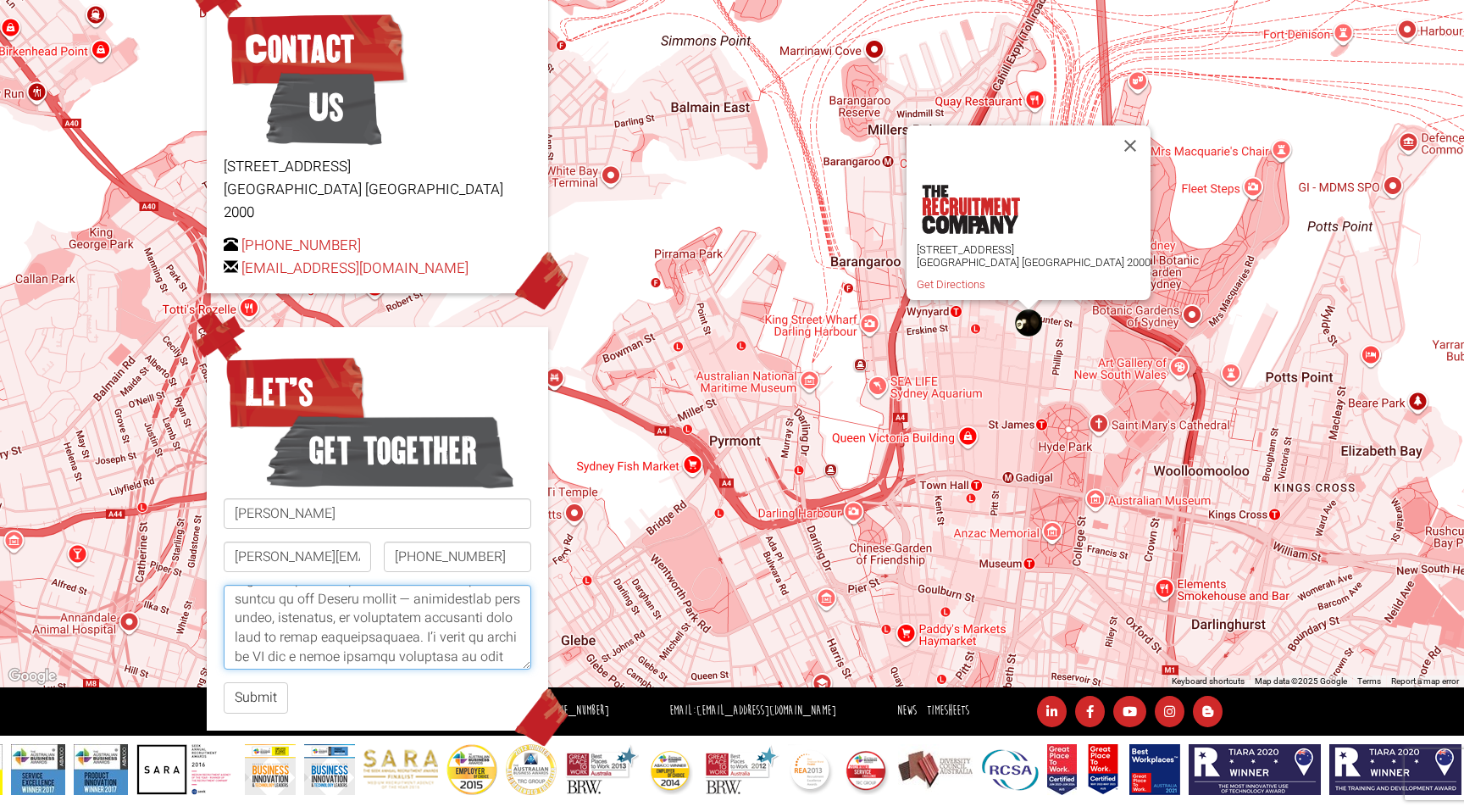
scroll to position [817, 0]
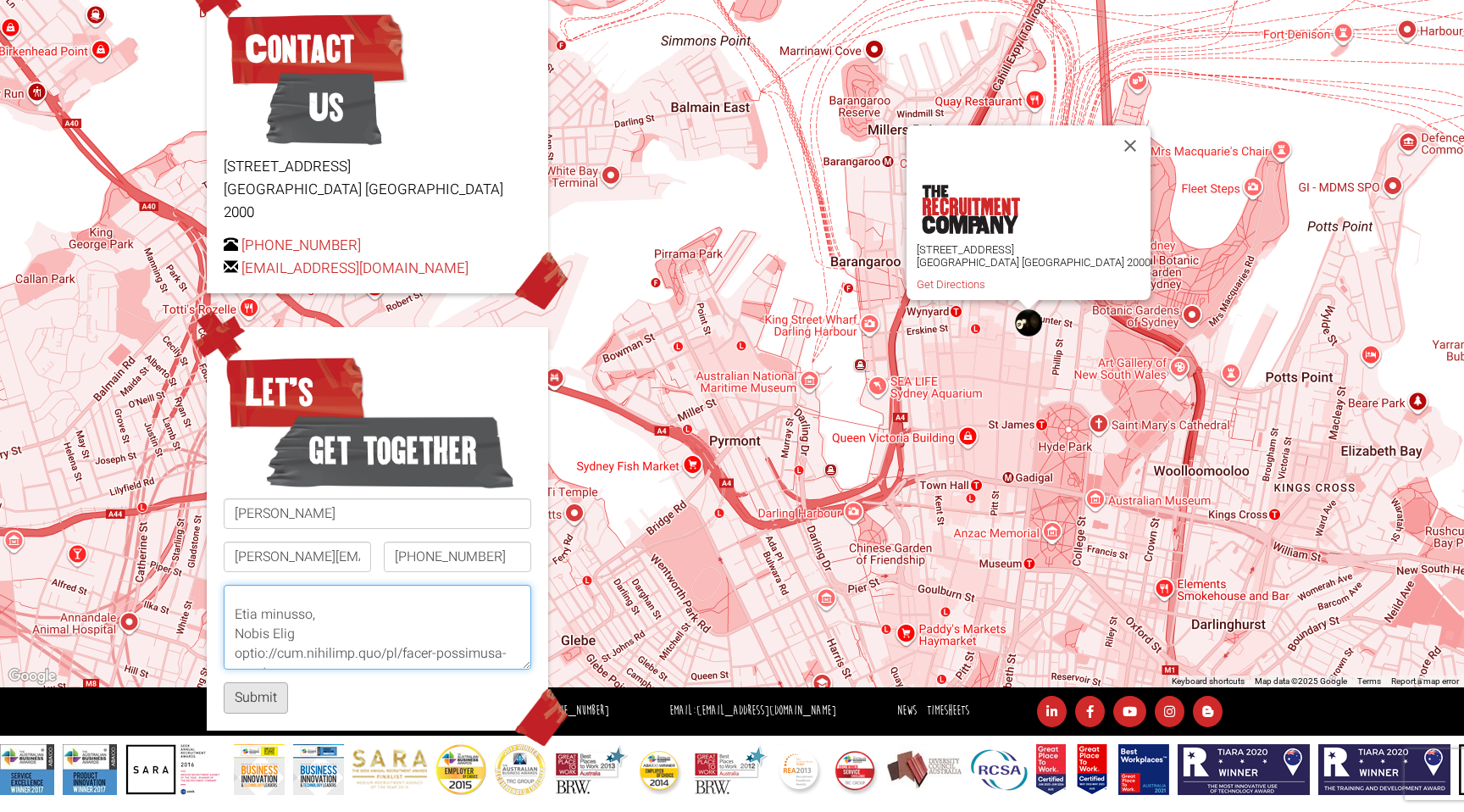
type textarea "Lorem ipsum, D’s ametcons adi el seddoeius tempor in U labor etdolore m aliquae…"
click at [254, 682] on button "Submit" at bounding box center [255, 698] width 64 height 32
